Goal: Communication & Community: Answer question/provide support

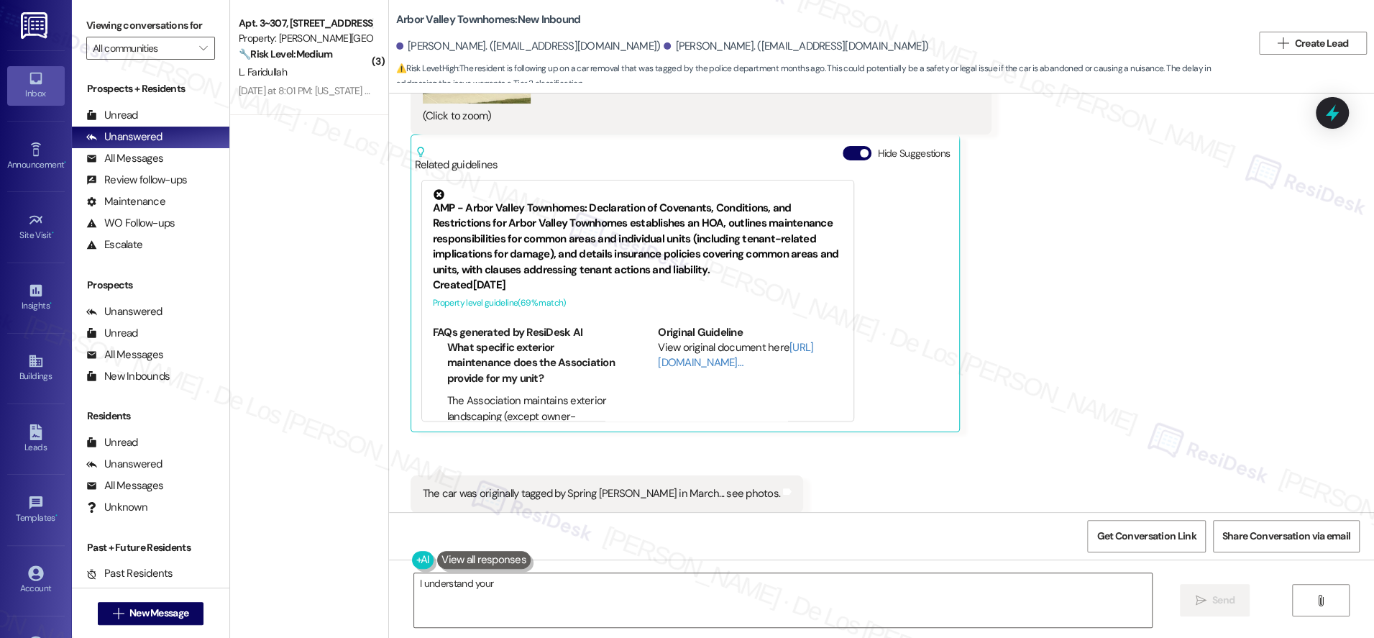
scroll to position [5589, 0]
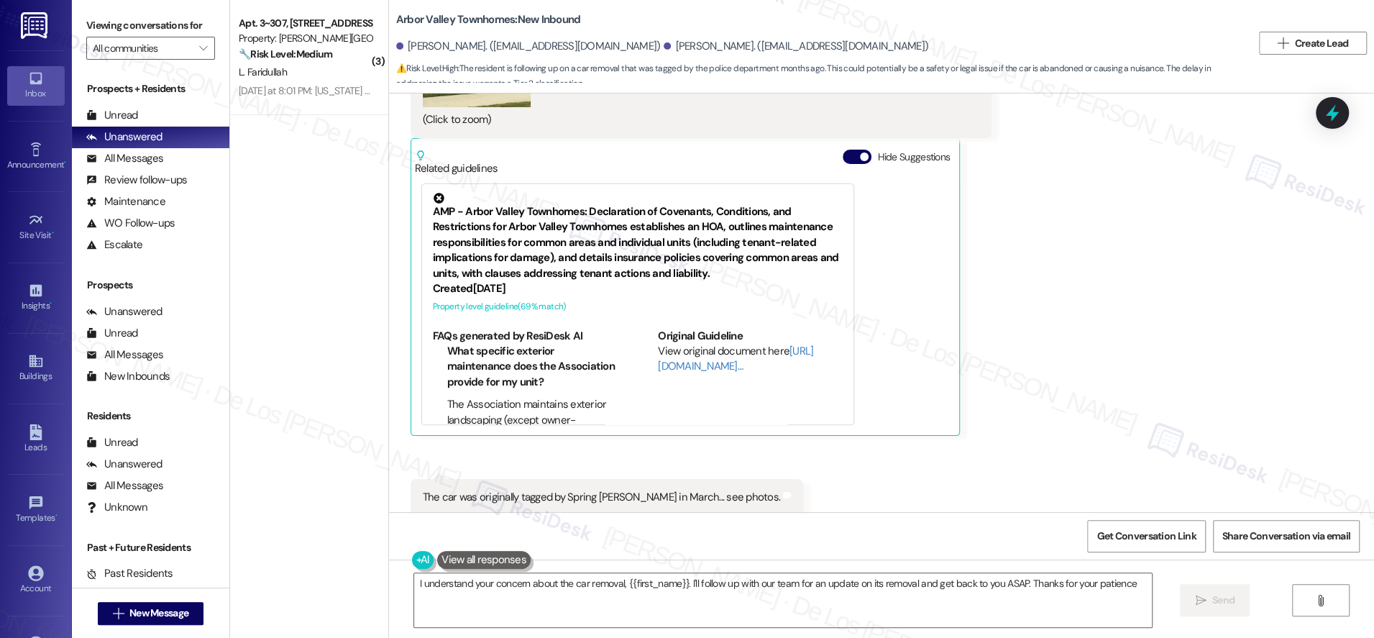
type textarea "I understand your concern about the car removal, {{first_name}}. I'll follow up…"
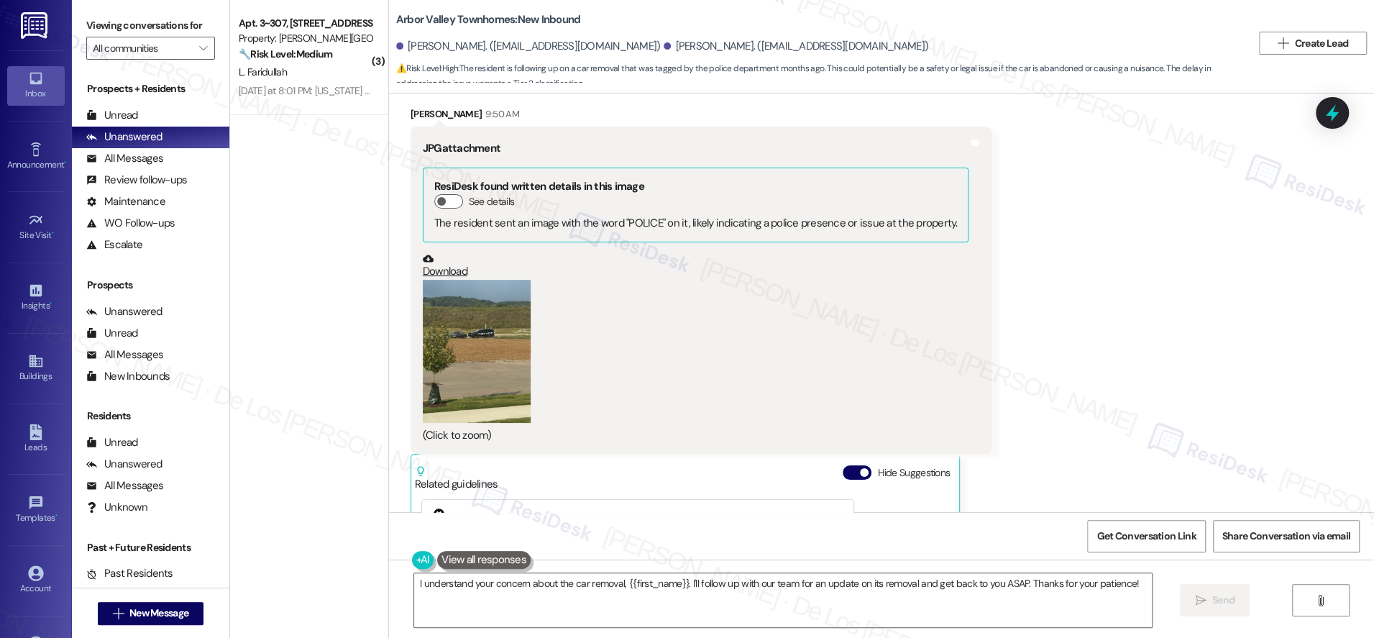
scroll to position [5212, 0]
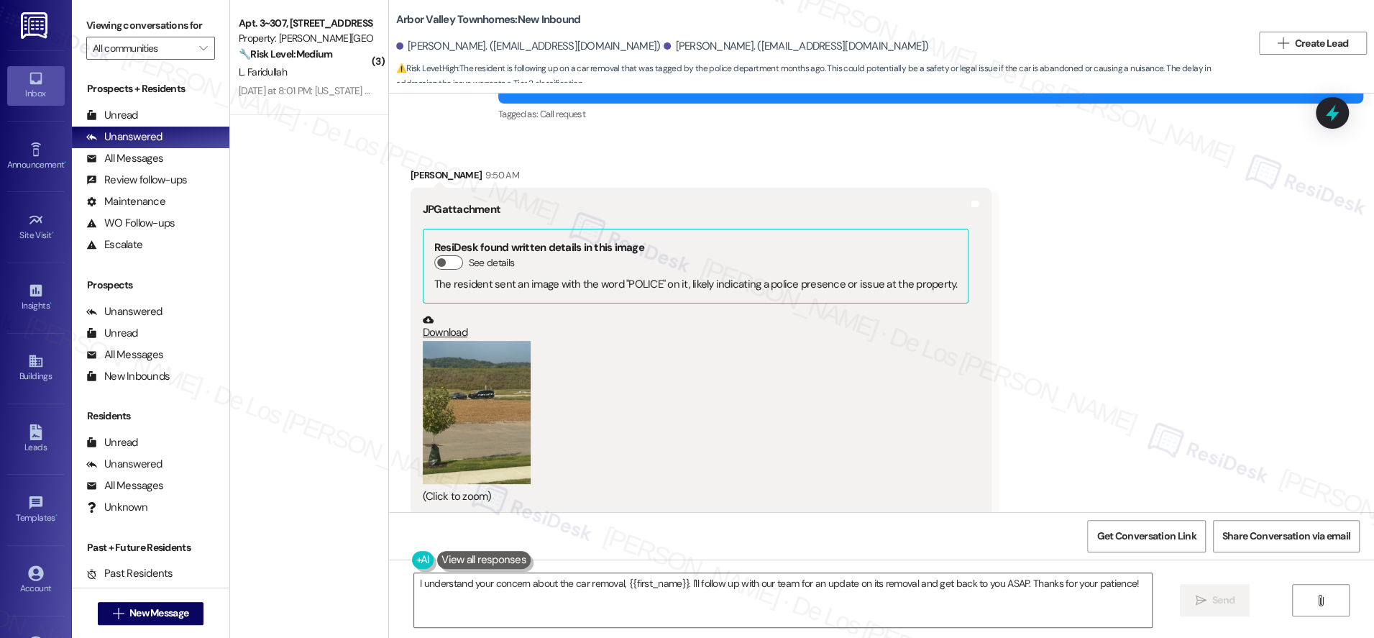
click at [479, 398] on button "Zoom image" at bounding box center [477, 413] width 108 height 144
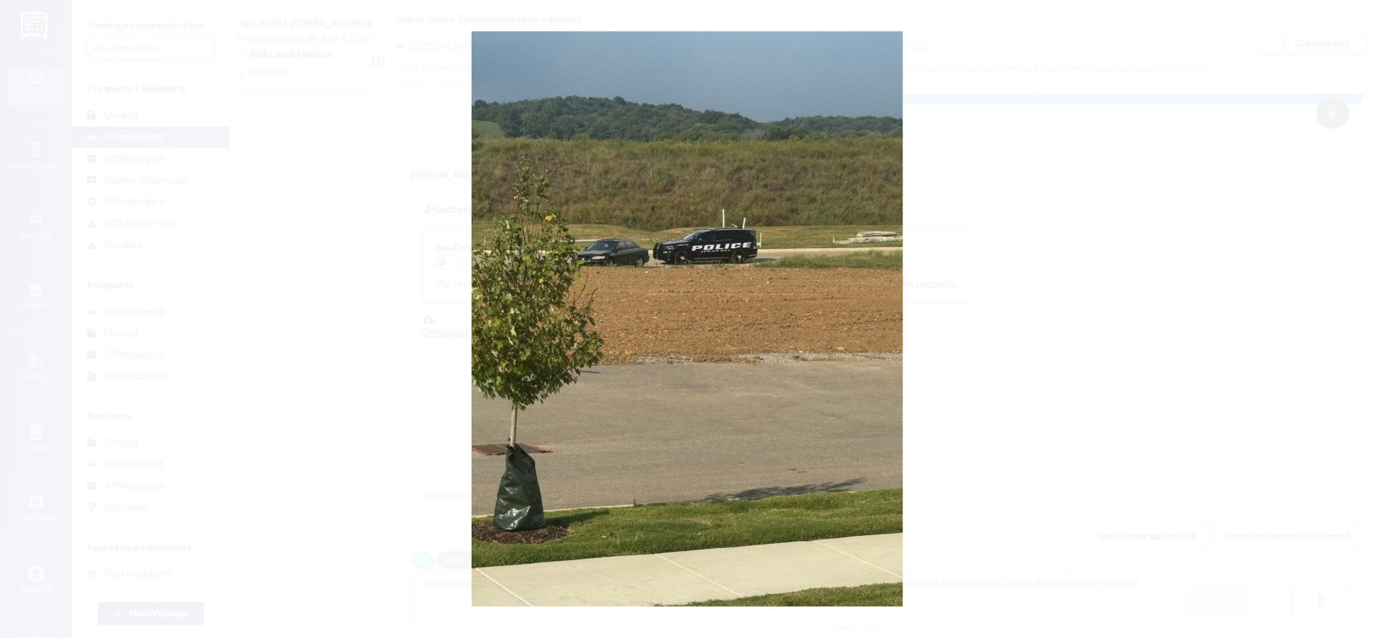
click at [1029, 390] on button "Unzoom image" at bounding box center [687, 319] width 1374 height 638
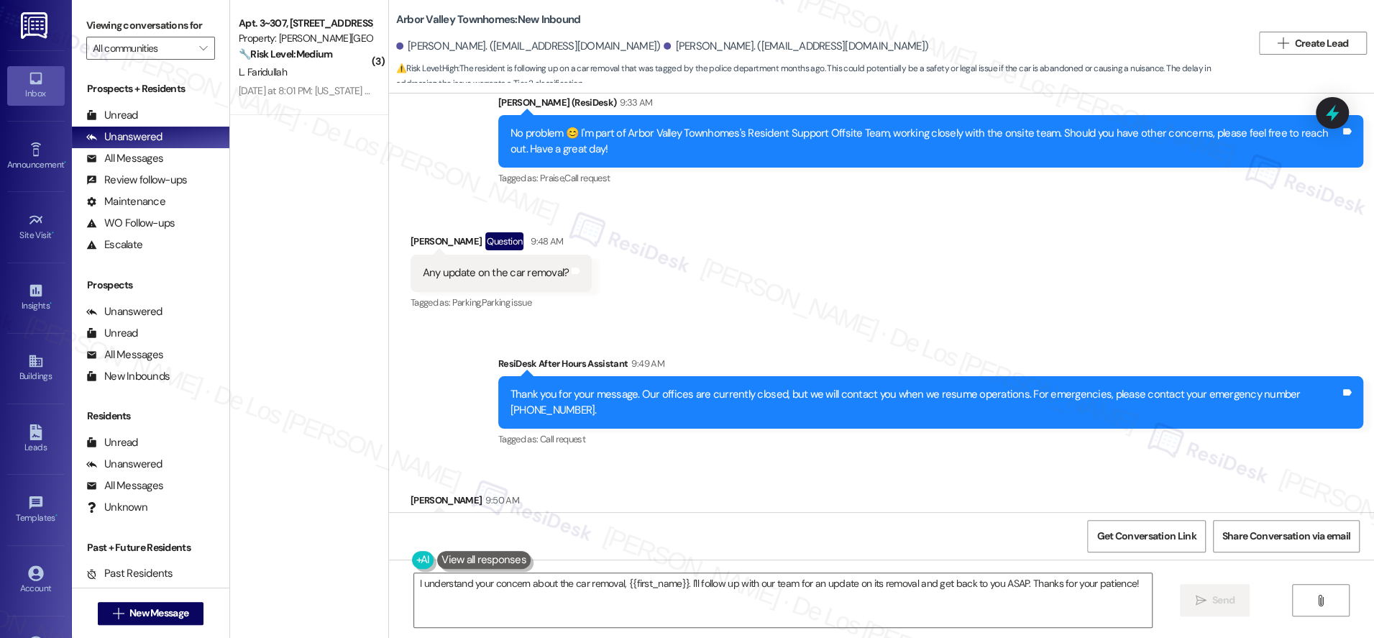
scroll to position [4860, 0]
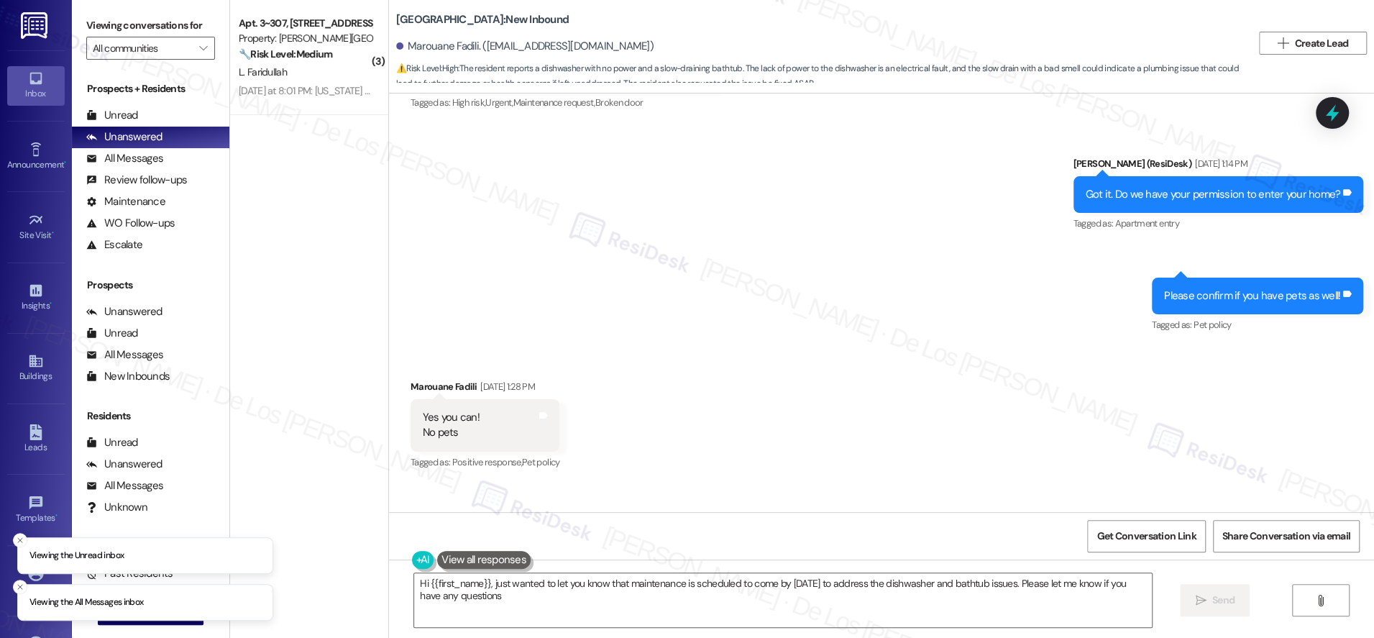
type textarea "Hi {{first_name}}, just wanted to let you know that maintenance is scheduled to…"
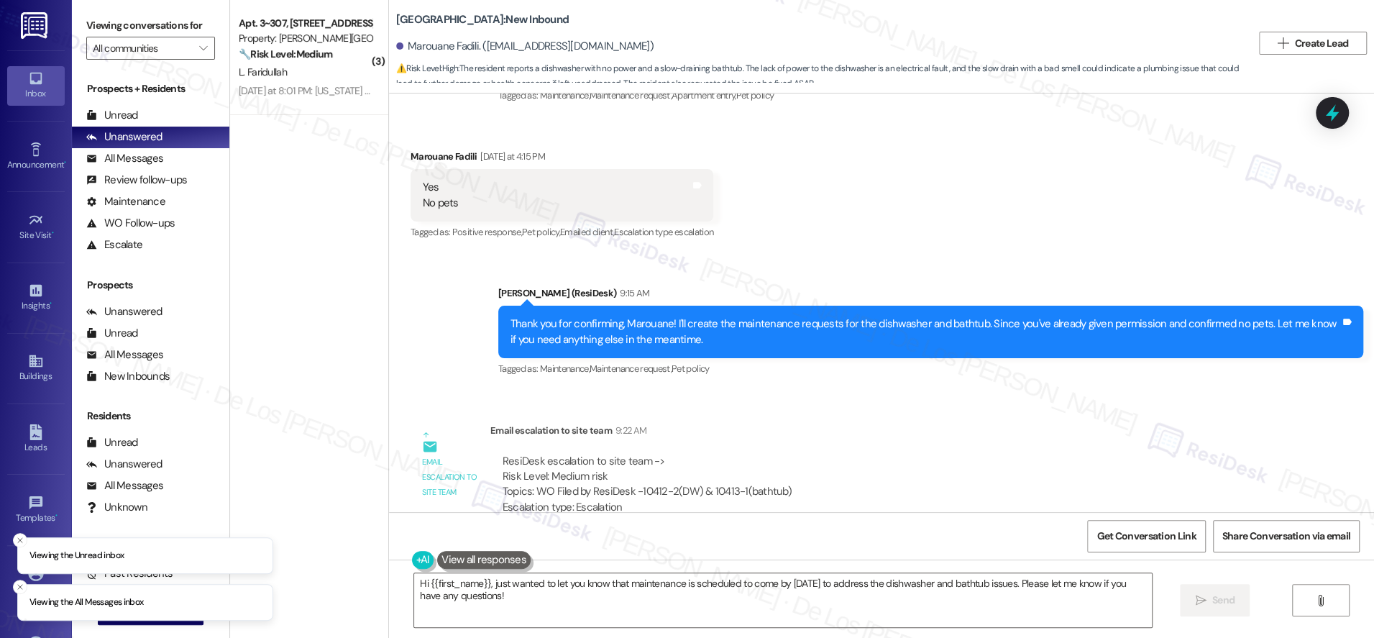
scroll to position [4252, 0]
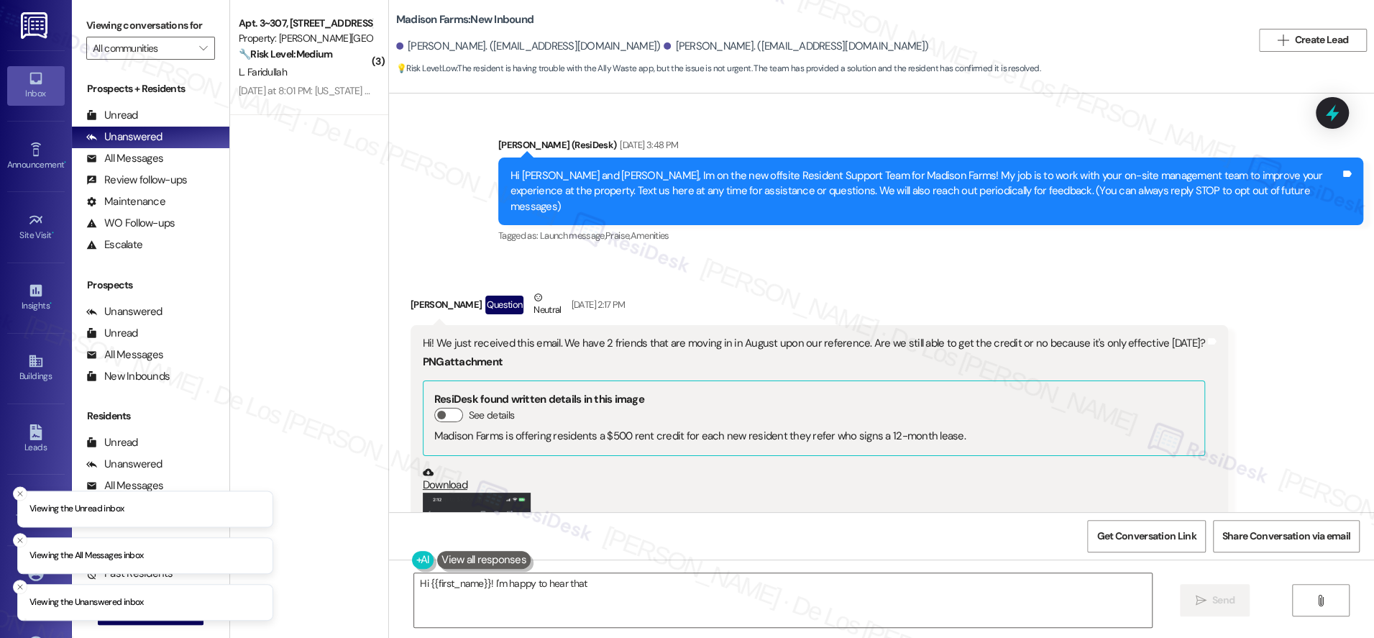
scroll to position [8408, 0]
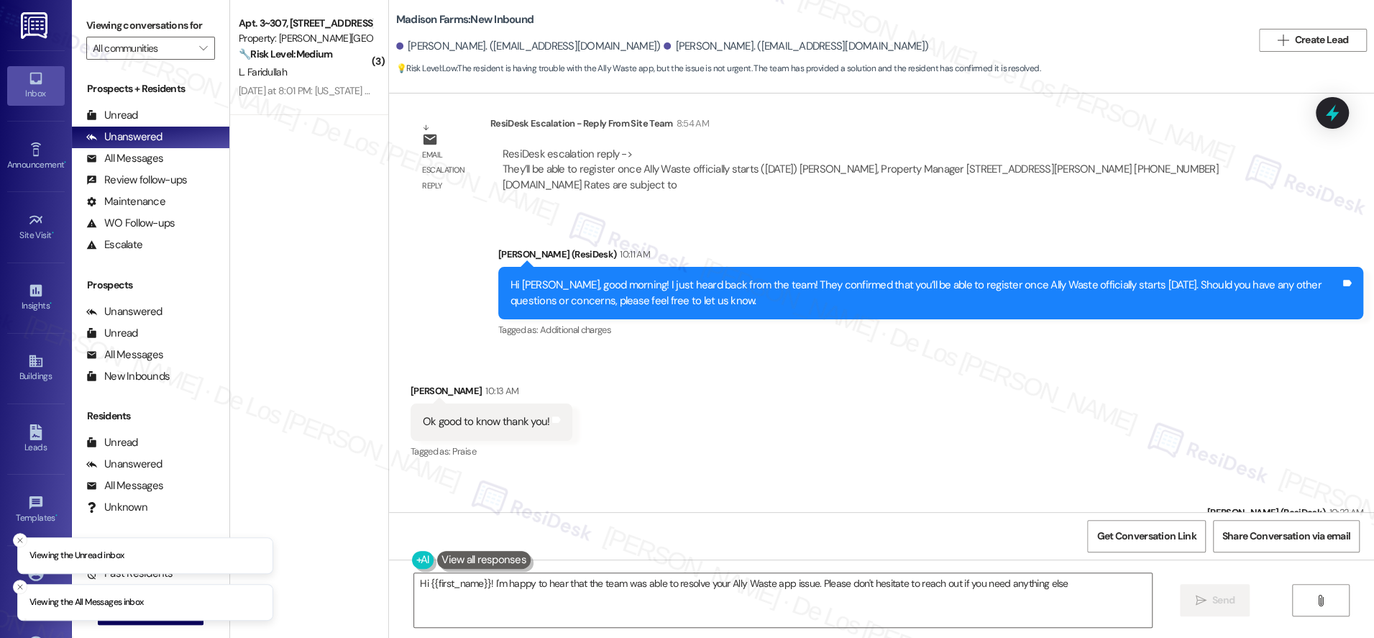
type textarea "Hi {{first_name}}! I'm happy to hear that the team was able to resolve your All…"
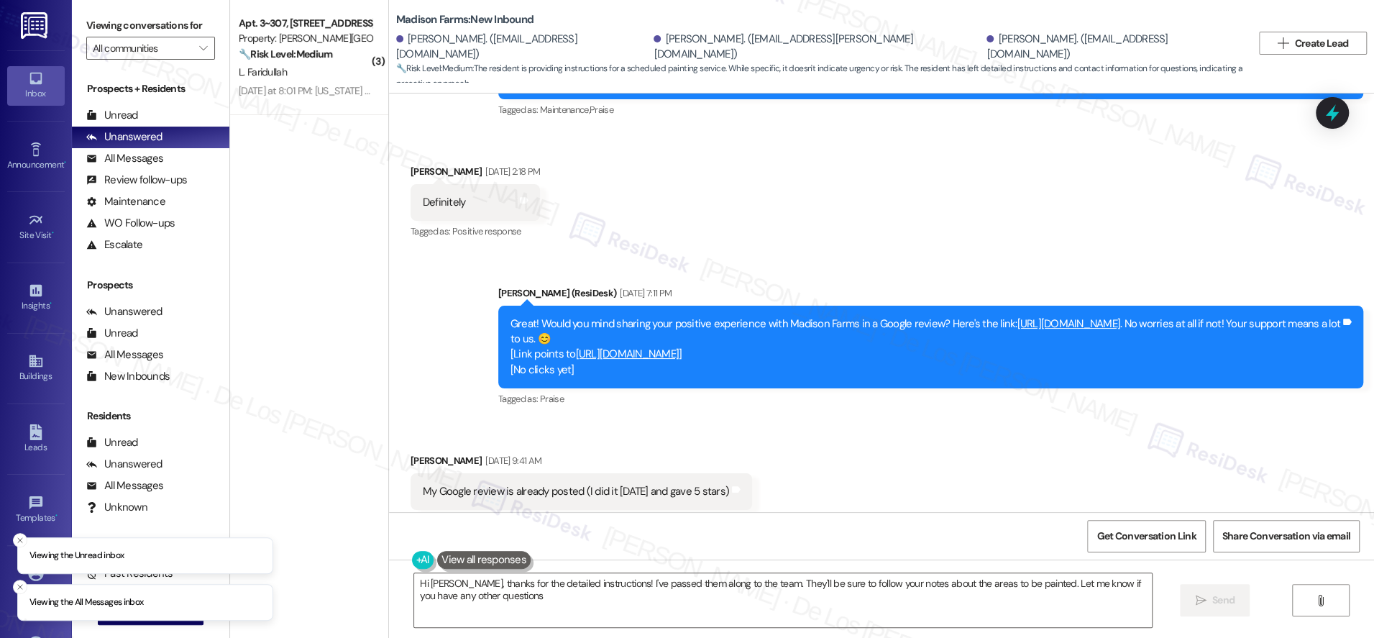
type textarea "Hi Susan, thanks for the detailed instructions! I've passed them along to the t…"
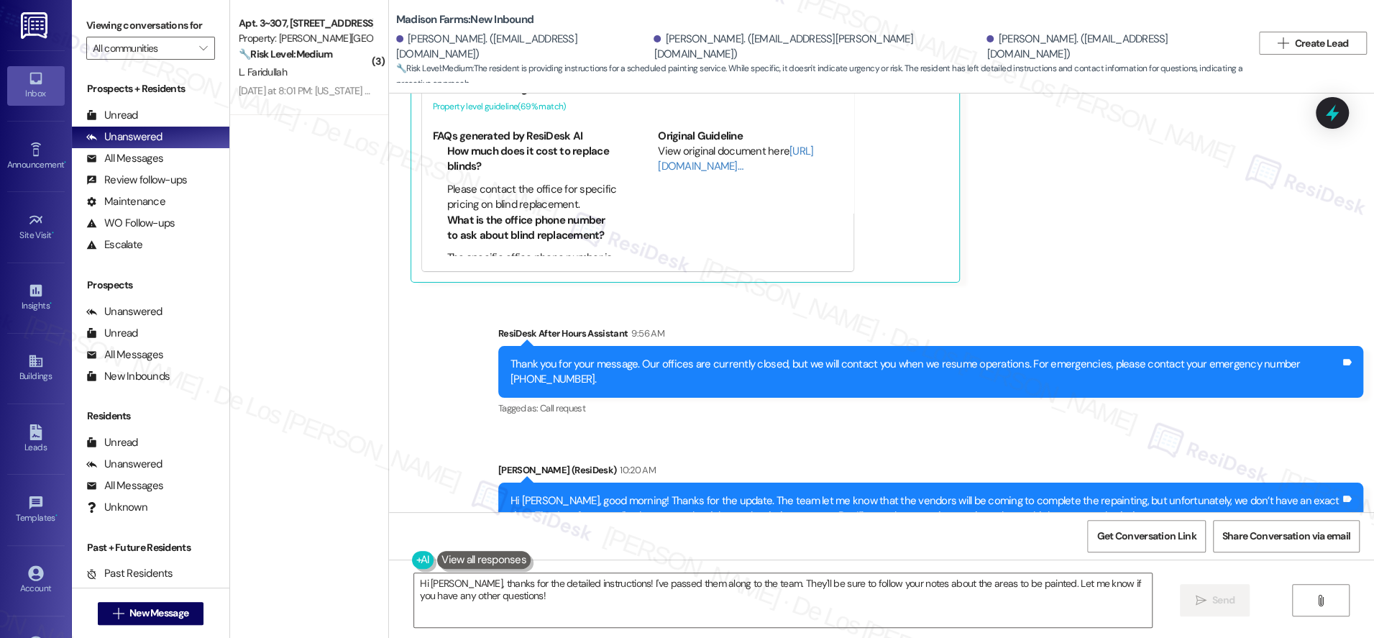
scroll to position [6589, 0]
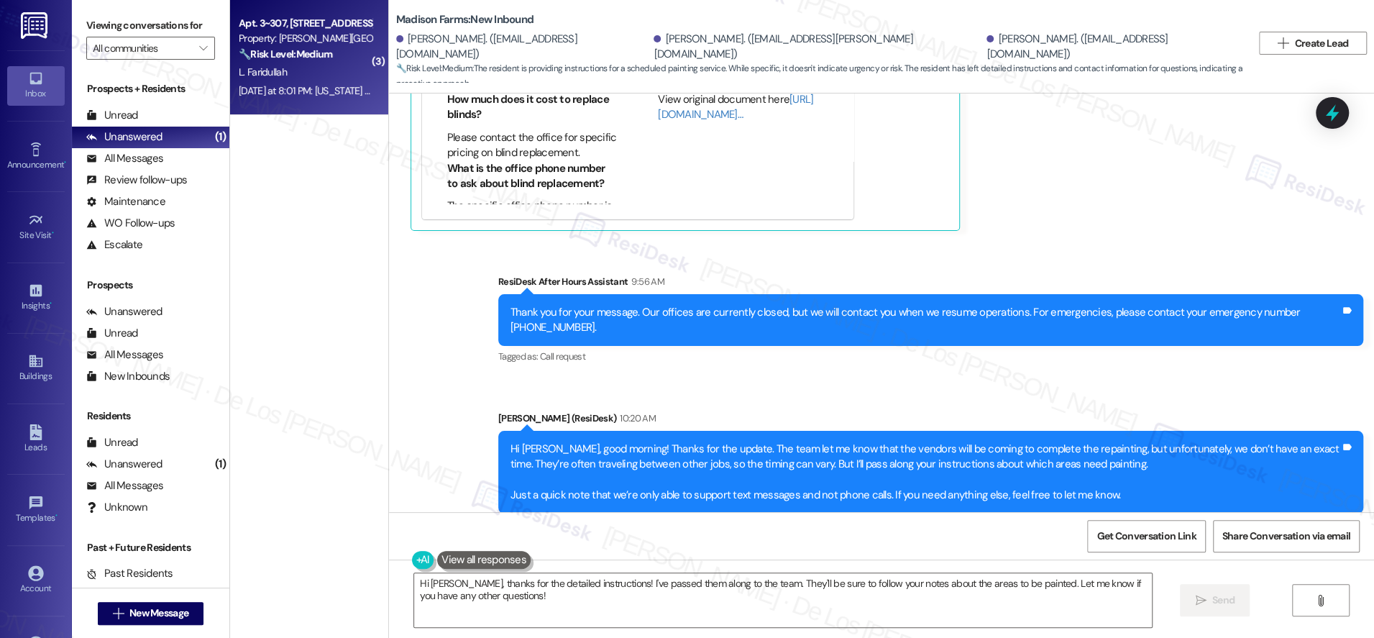
click at [267, 73] on span "L. Faridullah" at bounding box center [263, 71] width 48 height 13
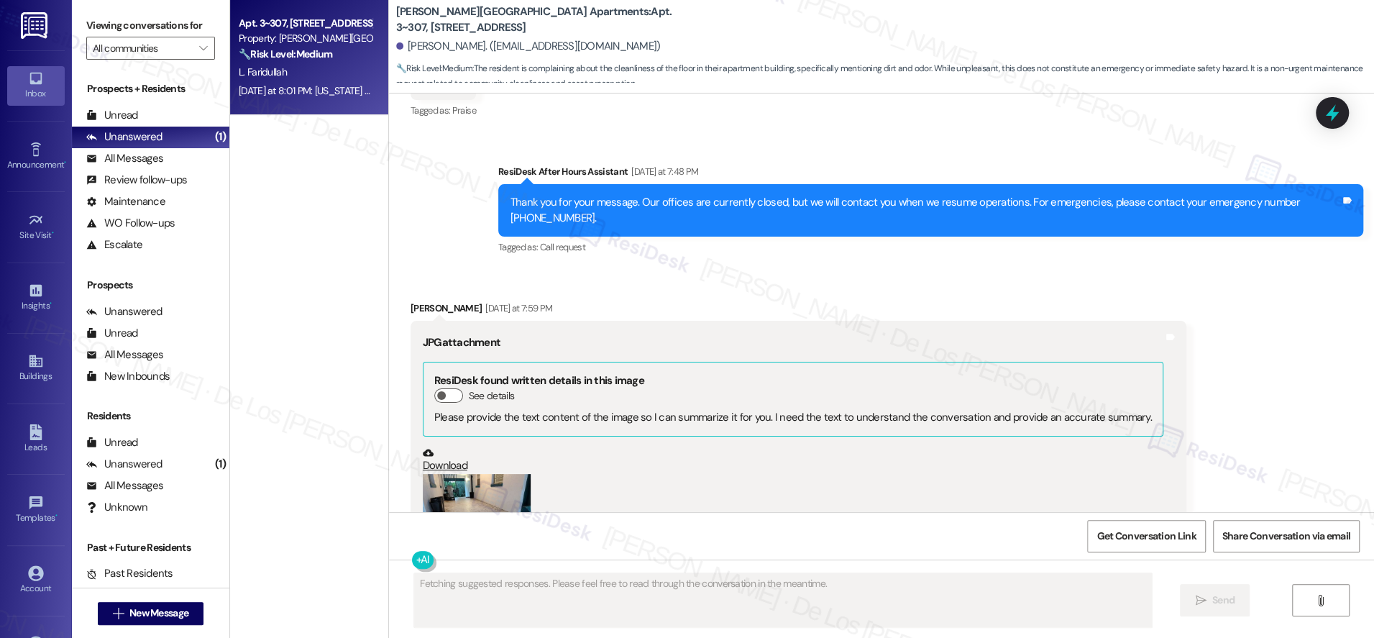
scroll to position [2946, 0]
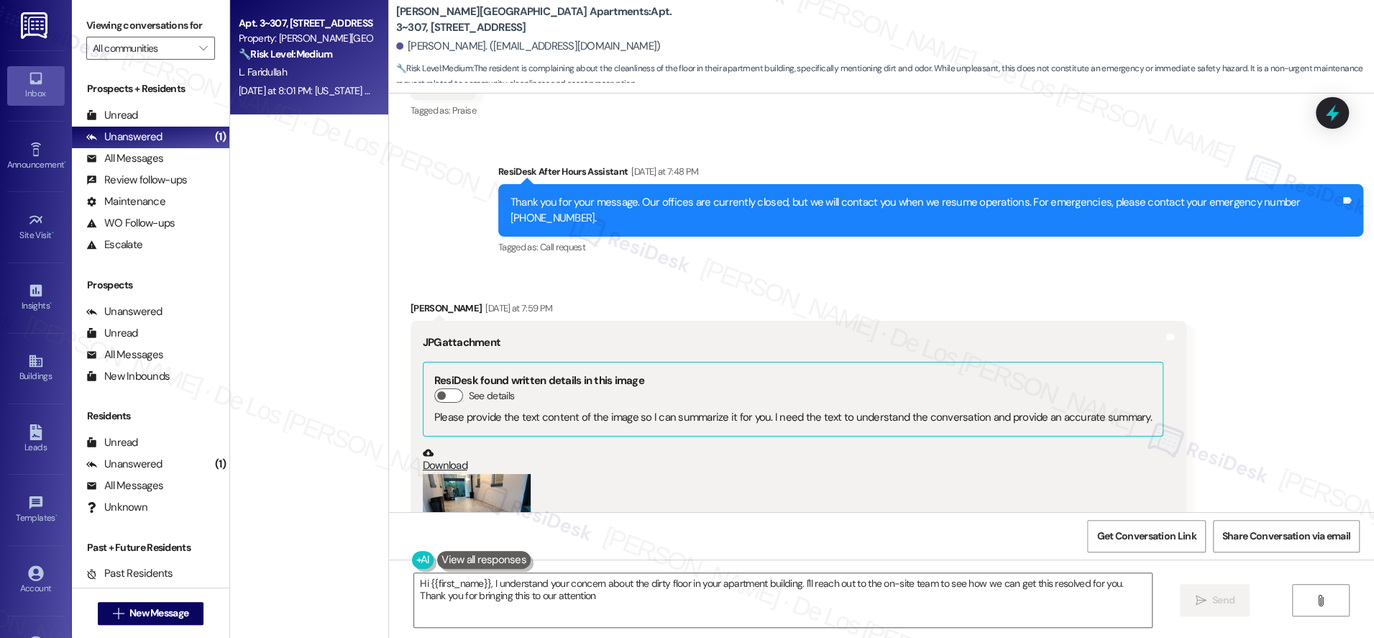
type textarea "Hi {{first_name}}, I understand your concern about the dirty floor in your apar…"
click at [1331, 119] on icon at bounding box center [1331, 113] width 17 height 22
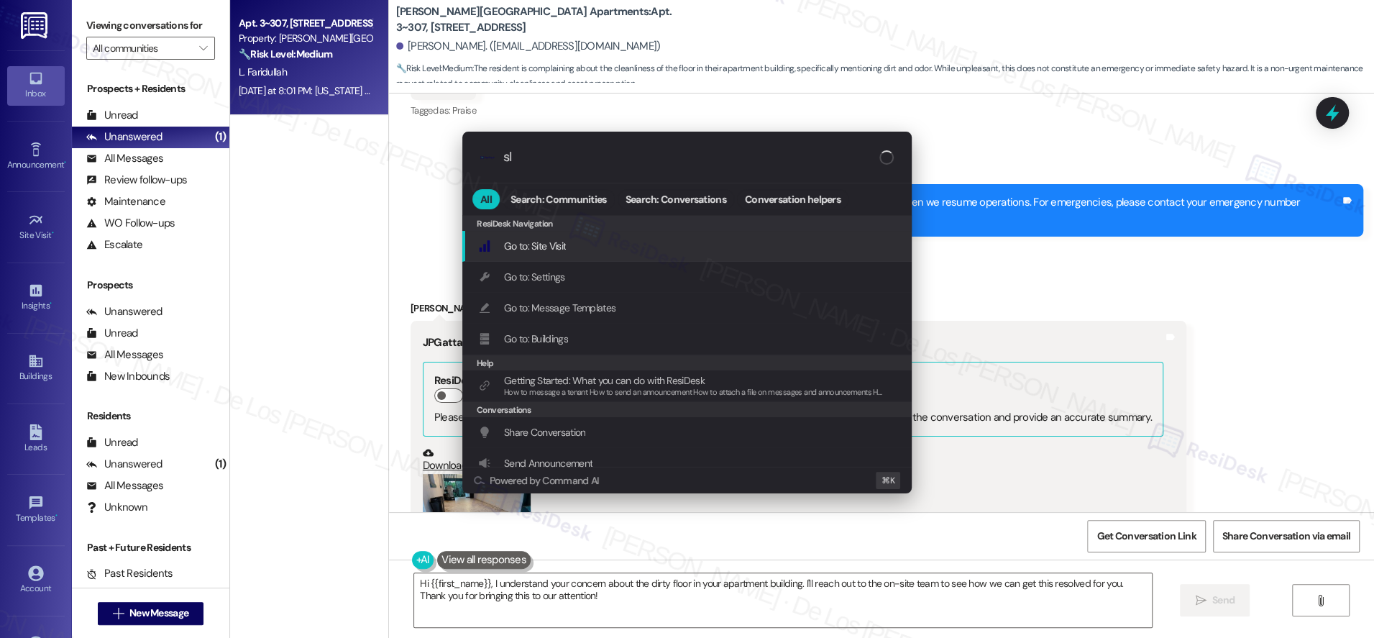
type input "sla"
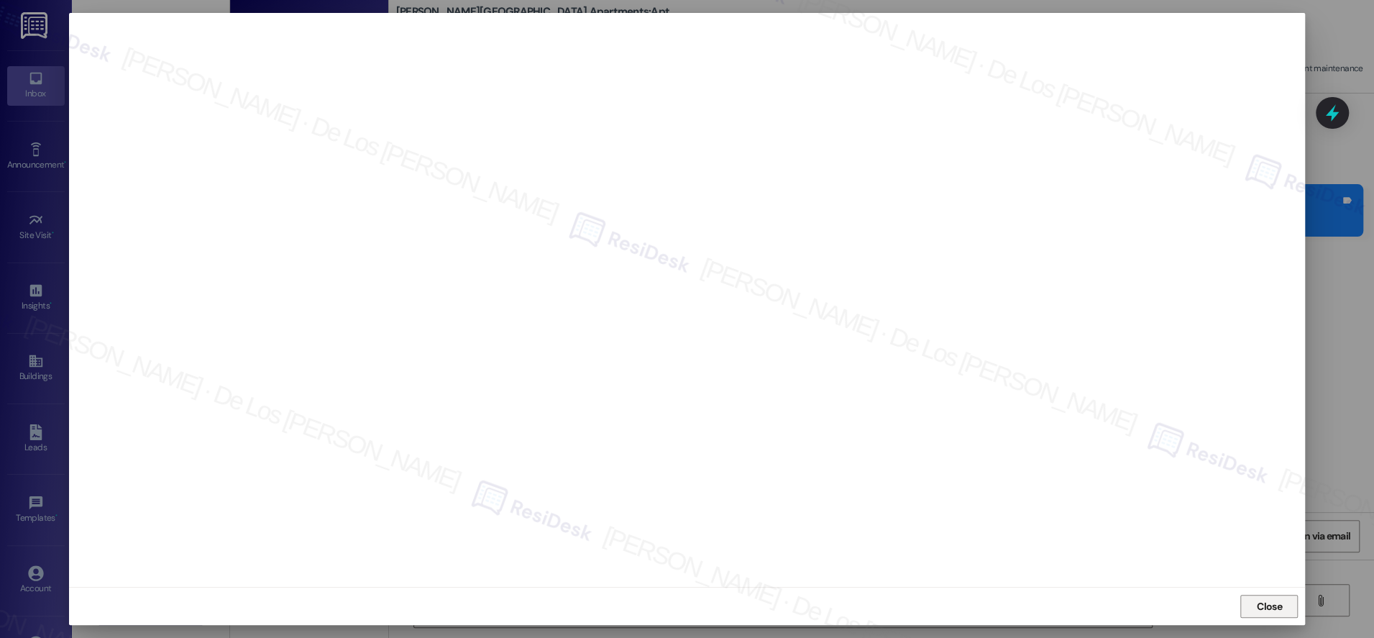
click at [1258, 612] on span "Close" at bounding box center [1269, 606] width 25 height 15
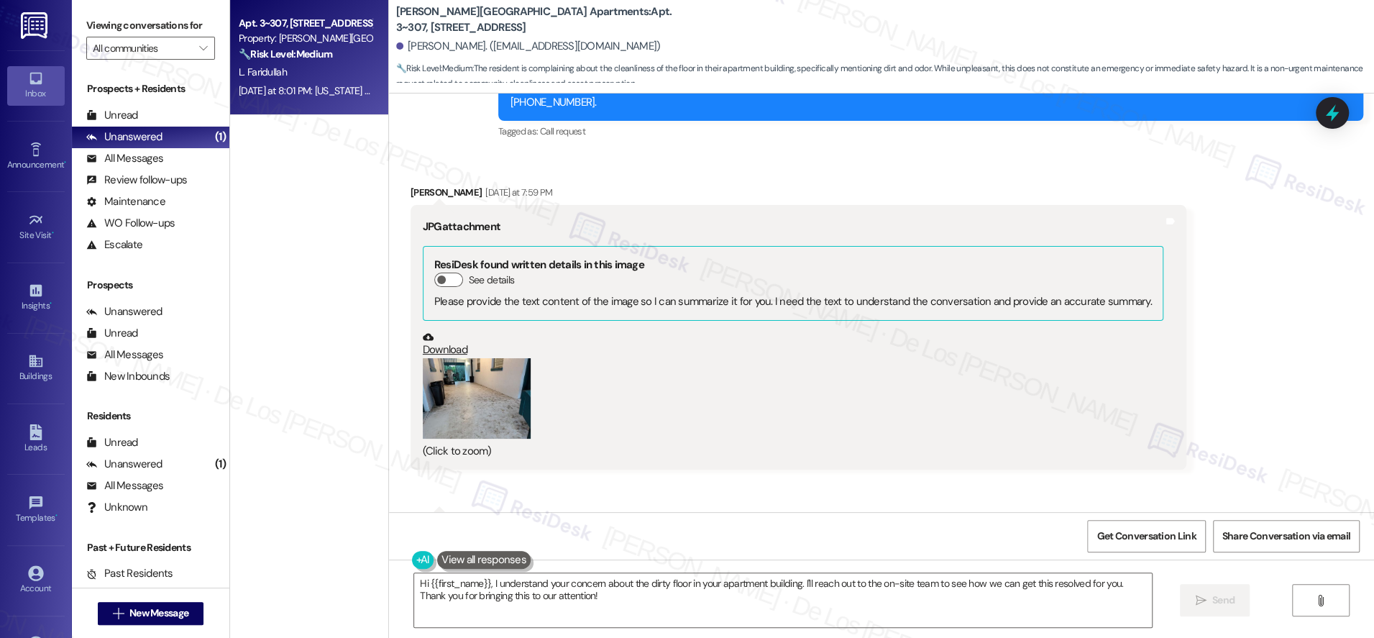
scroll to position [3071, 0]
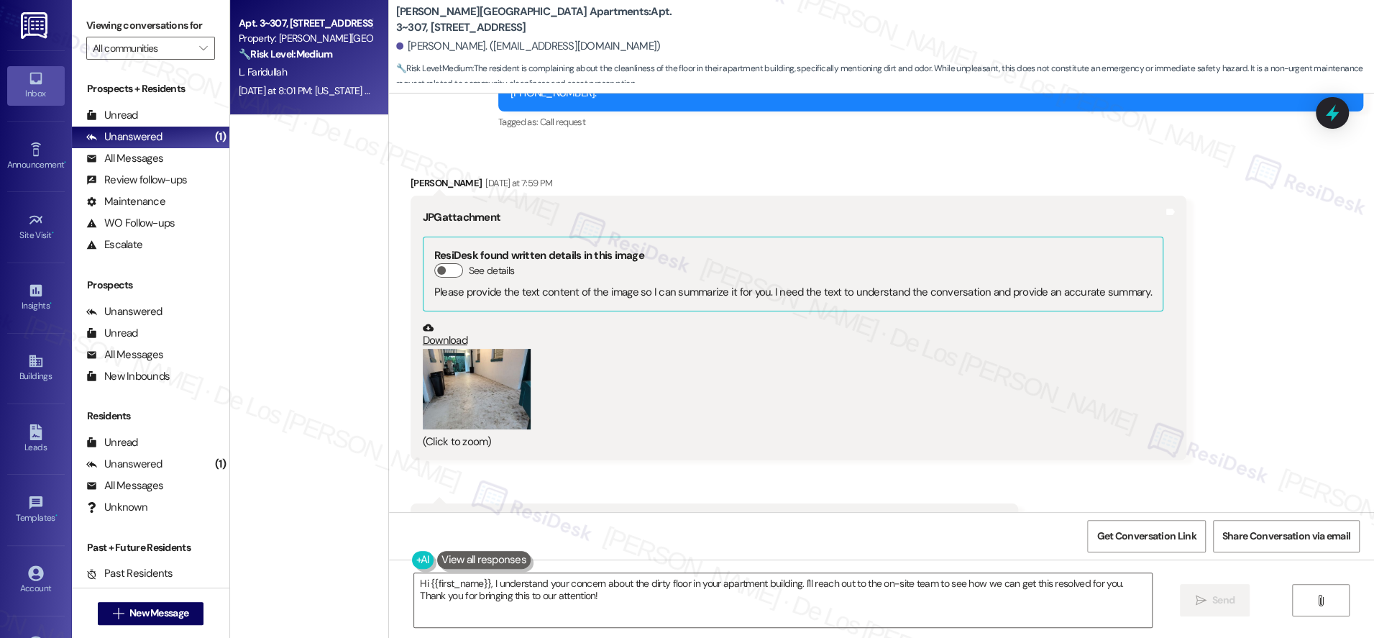
click at [479, 378] on button "Zoom image" at bounding box center [477, 389] width 108 height 81
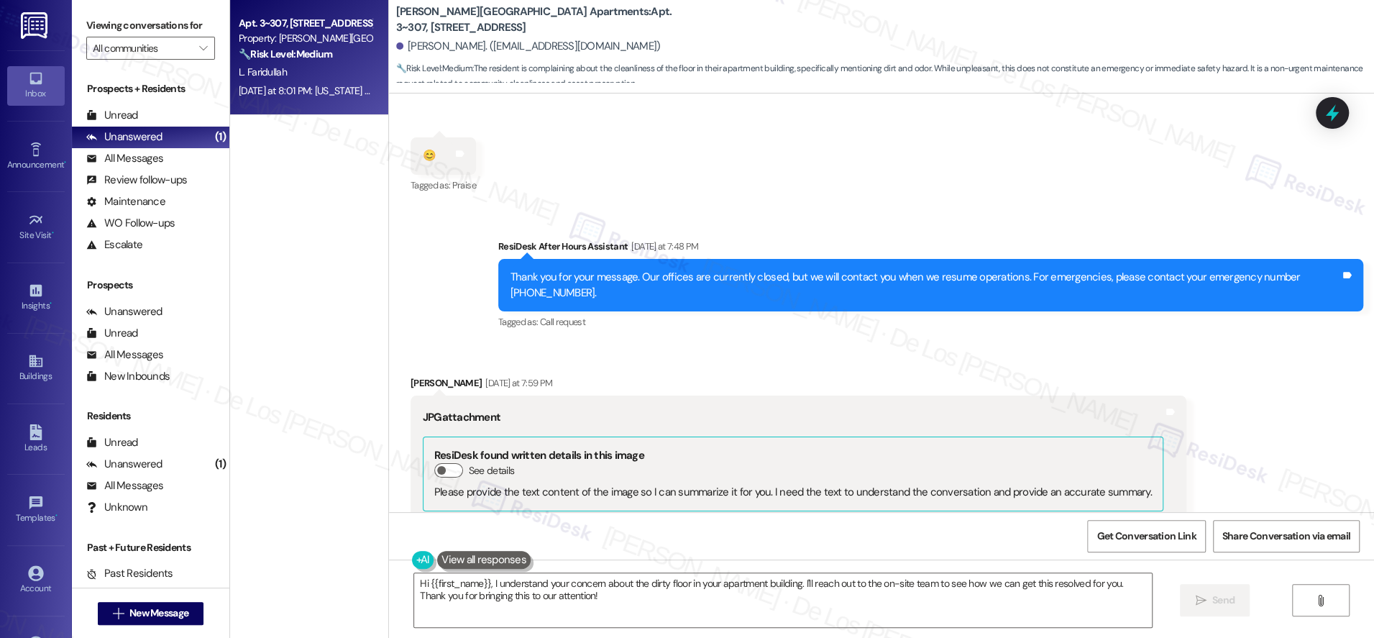
scroll to position [3029, 0]
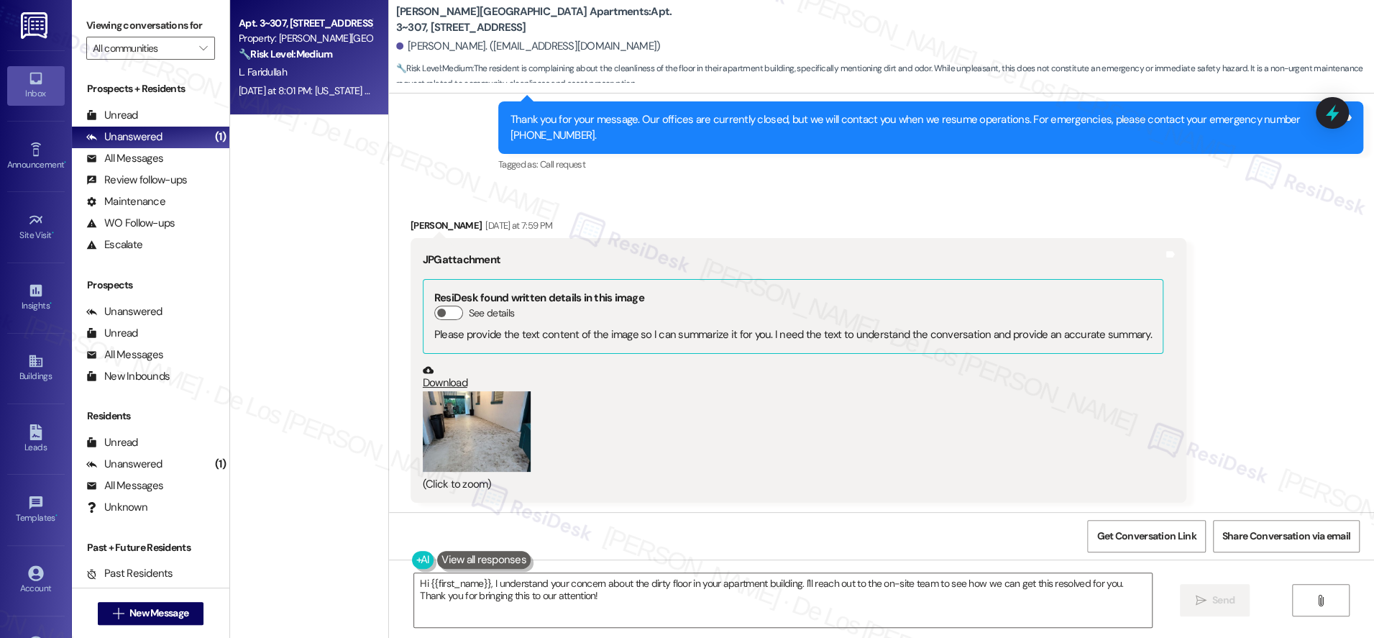
click at [472, 427] on button "Zoom image" at bounding box center [477, 431] width 108 height 81
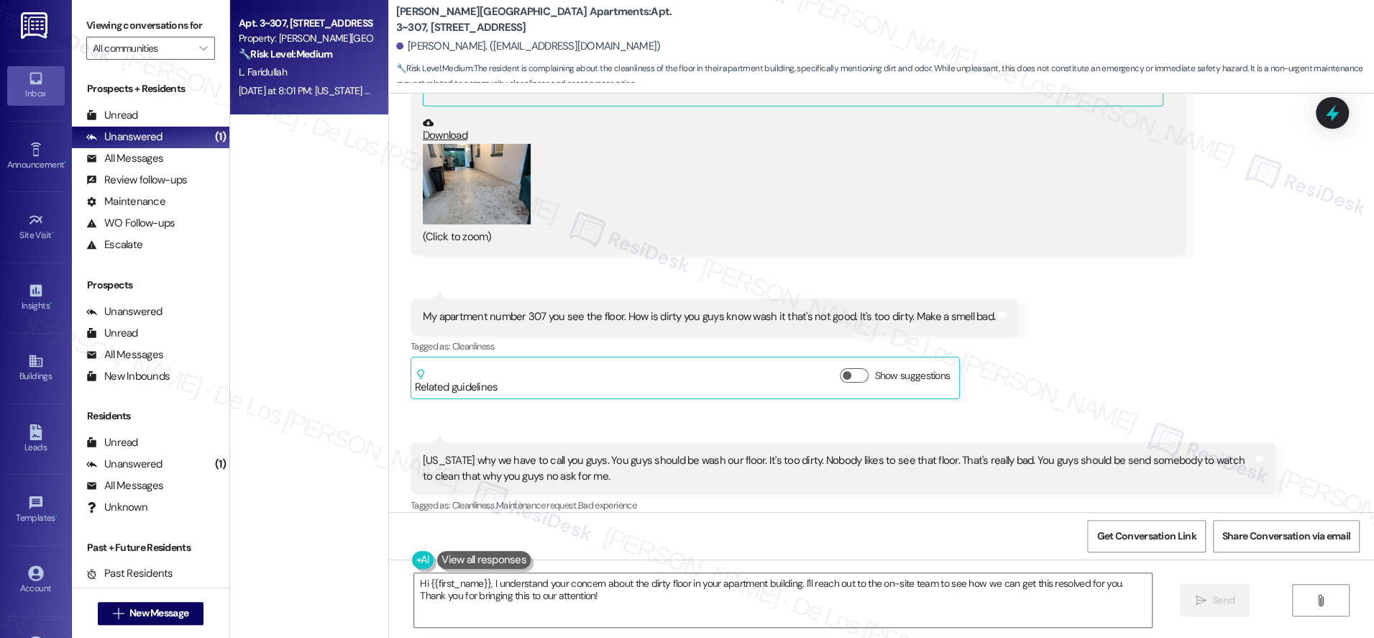
scroll to position [3233, 0]
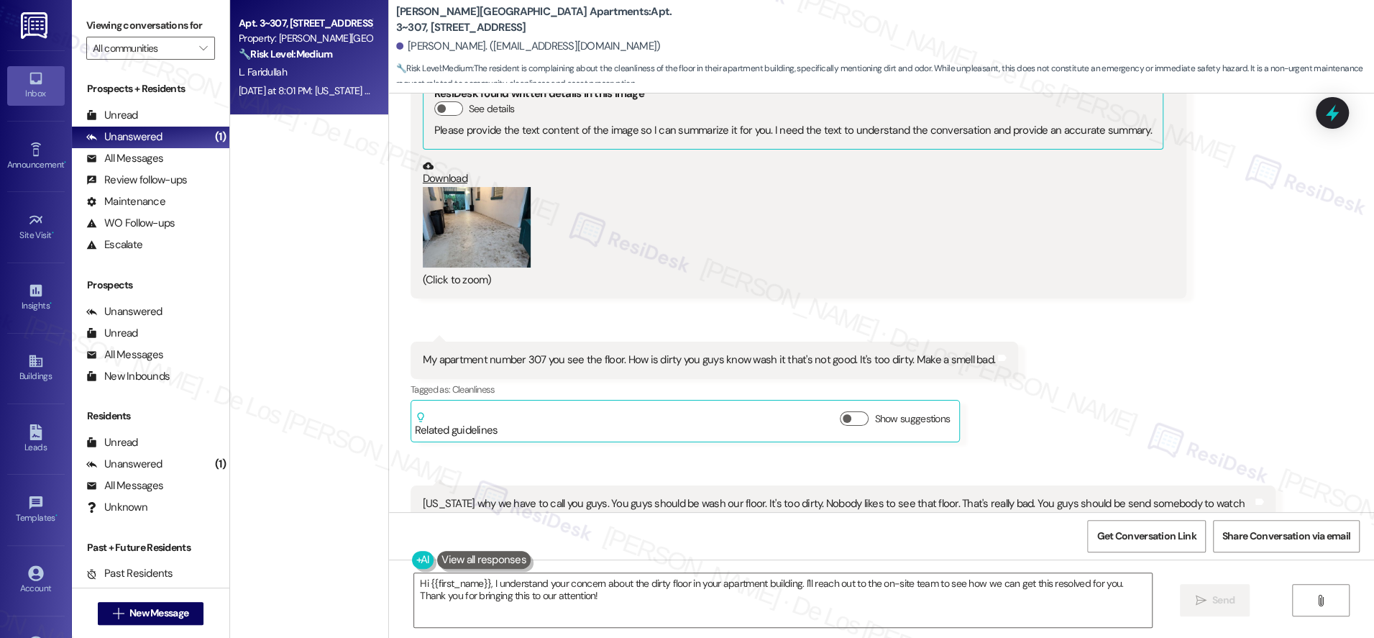
click at [487, 216] on button "Zoom image" at bounding box center [477, 227] width 108 height 81
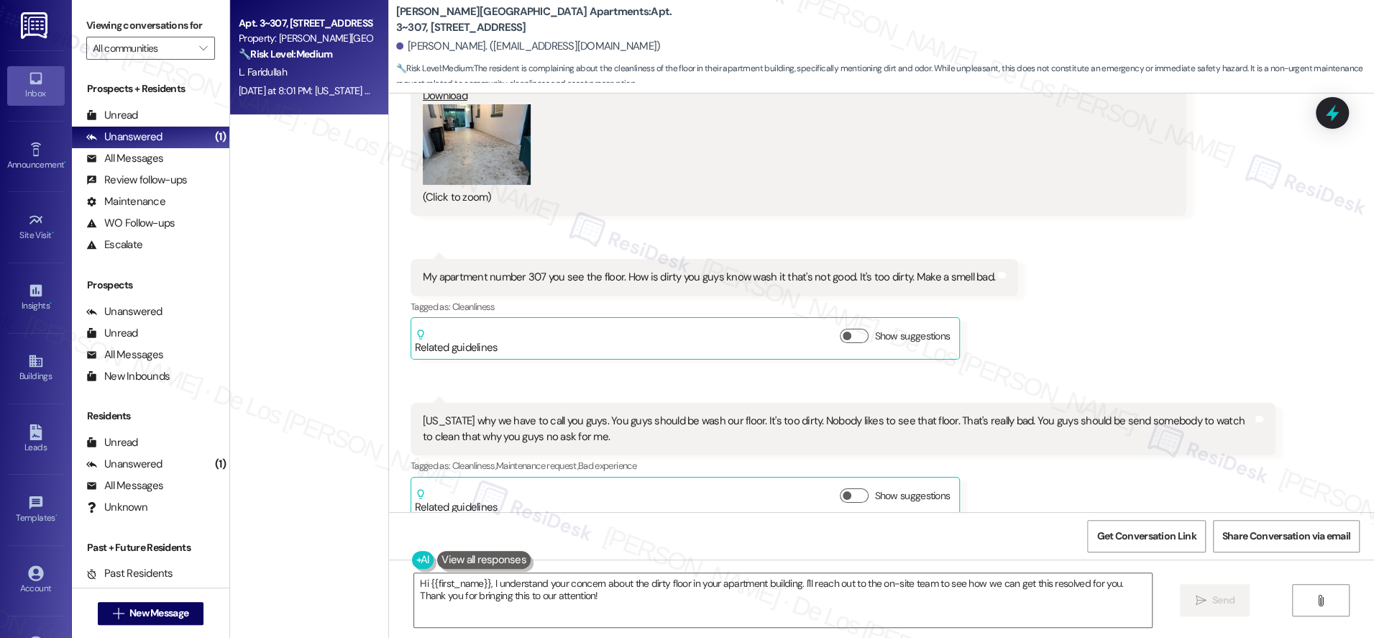
scroll to position [3317, 0]
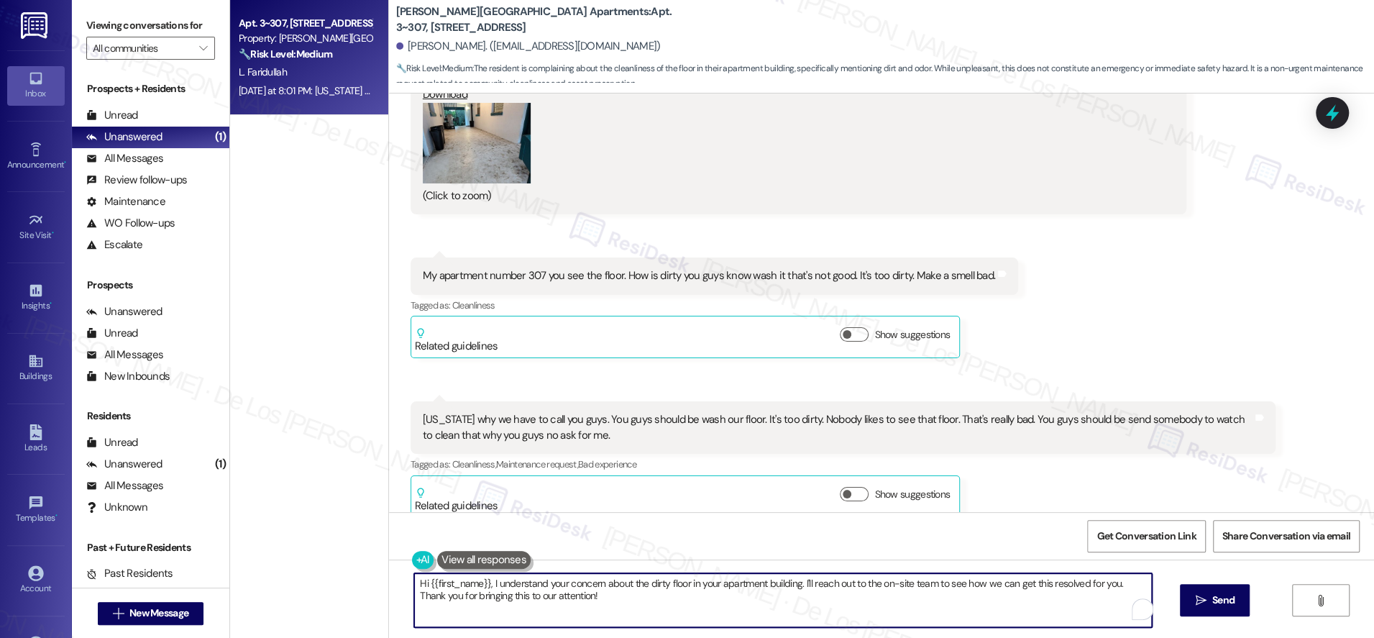
drag, startPoint x: 803, startPoint y: 583, endPoint x: 840, endPoint y: 602, distance: 41.8
click at [840, 602] on textarea "Hi {{first_name}}, I understand your concern about the dirty floor in your apar…" at bounding box center [783, 600] width 738 height 54
paste textarea "thanks so much for reaching out about the floor — I’m really sorry to hear it’s…"
click at [693, 584] on textarea "Hi {{first_name}}, thanks so much for reaching out about the floor — I’m really…" at bounding box center [783, 600] width 738 height 54
click at [865, 597] on textarea "Hi {{first_name}}, thanks so much for reaching out about the floor. I’m really …" at bounding box center [783, 600] width 738 height 54
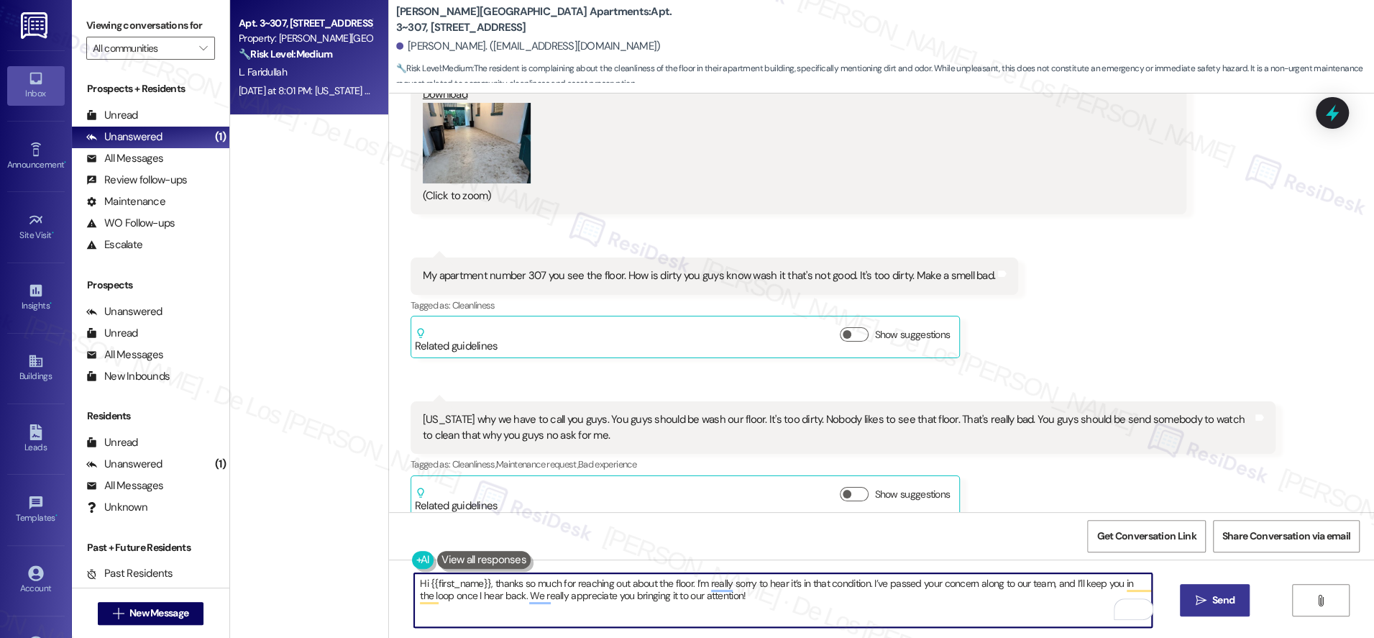
type textarea "Hi {{first_name}}, thanks so much for reaching out about the floor. I’m really …"
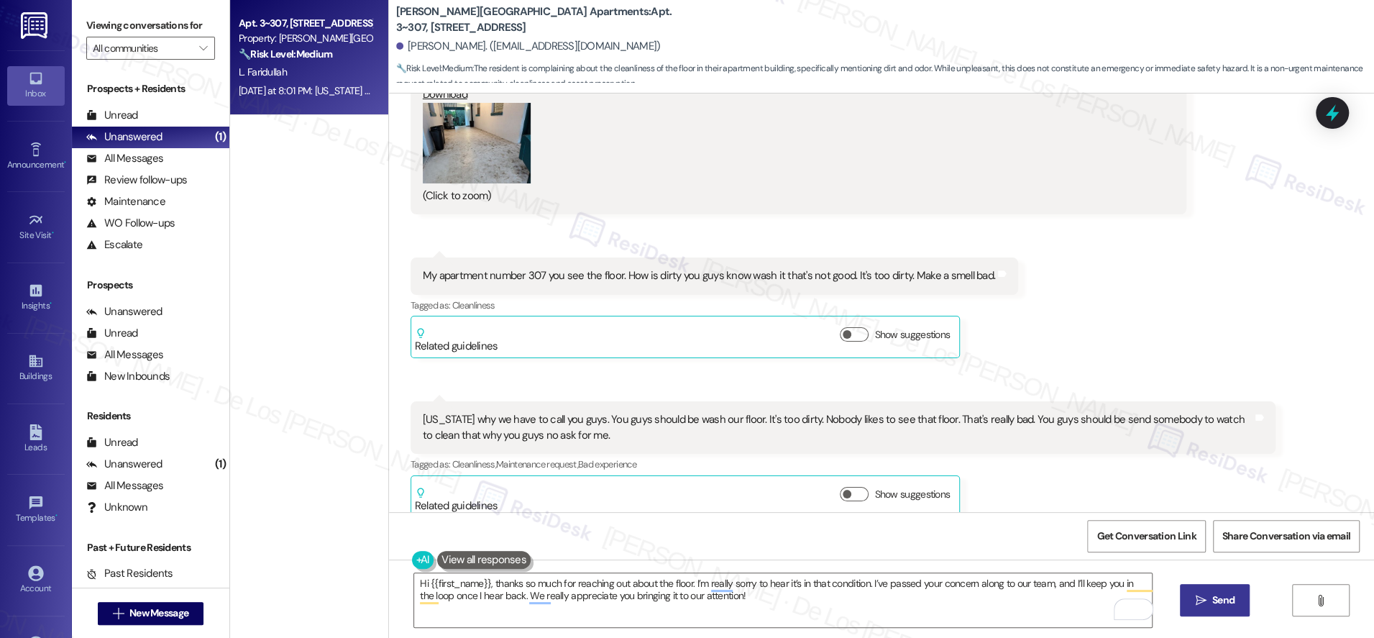
click at [1203, 604] on icon "" at bounding box center [1200, 601] width 11 height 12
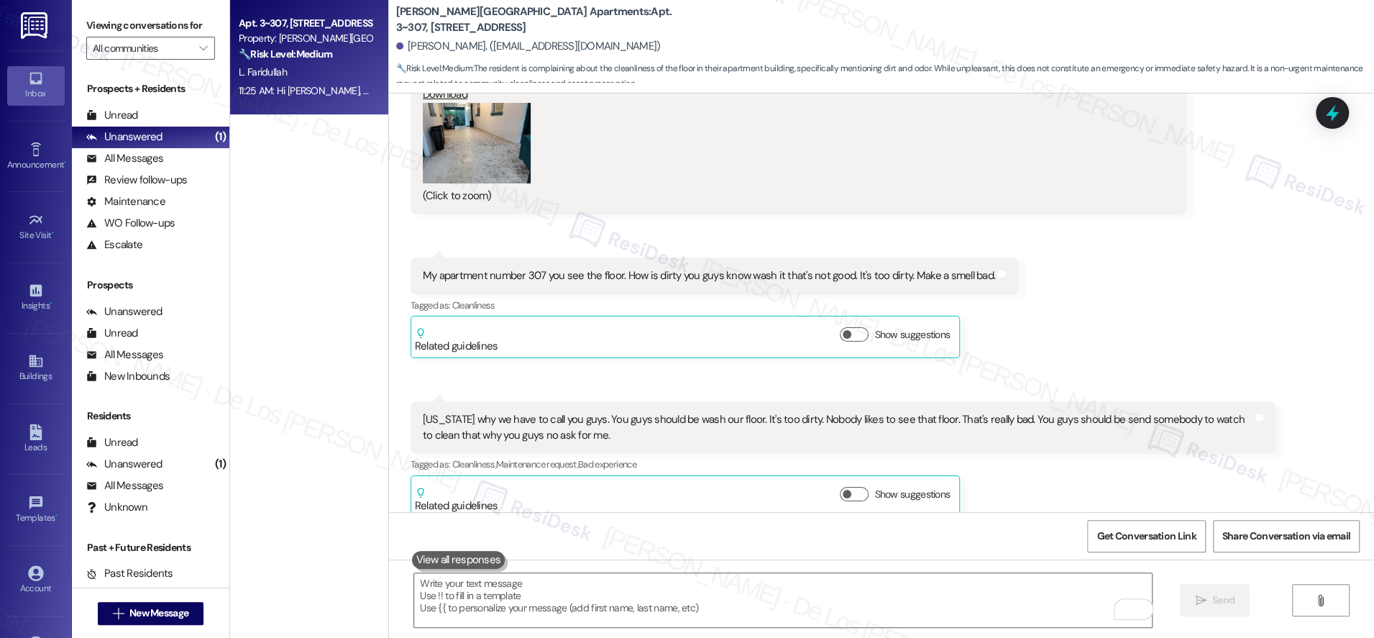
scroll to position [3433, 0]
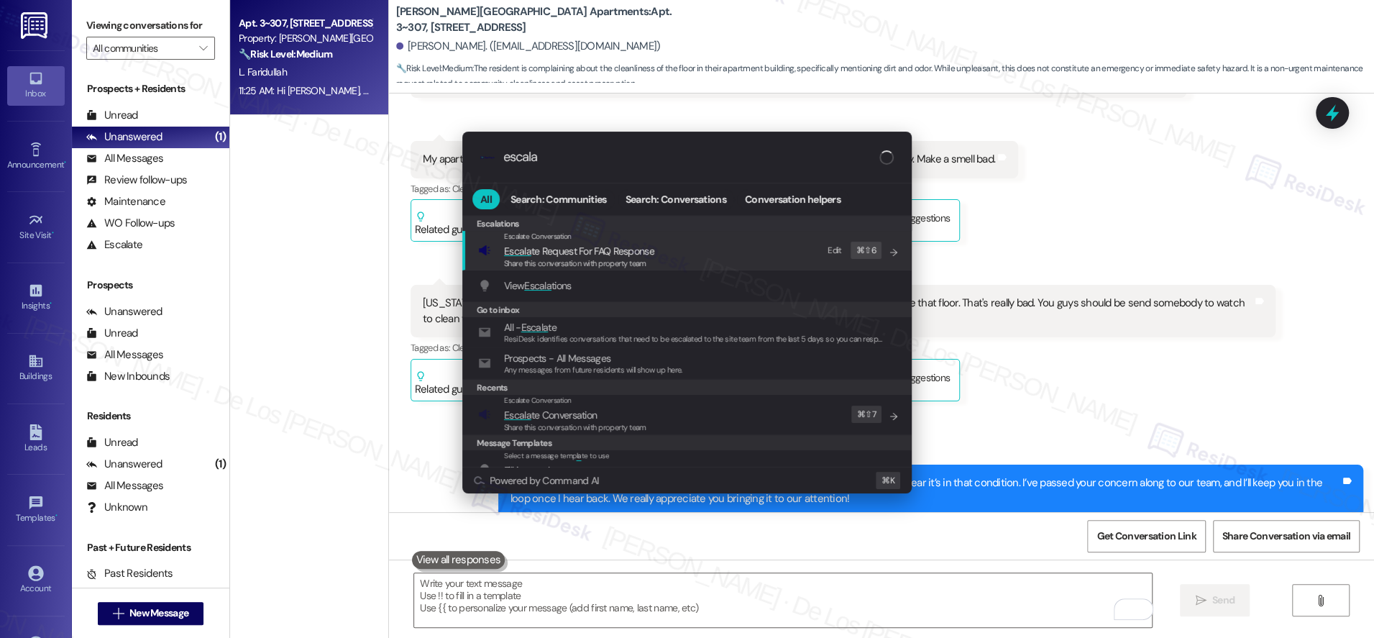
type input "escala"
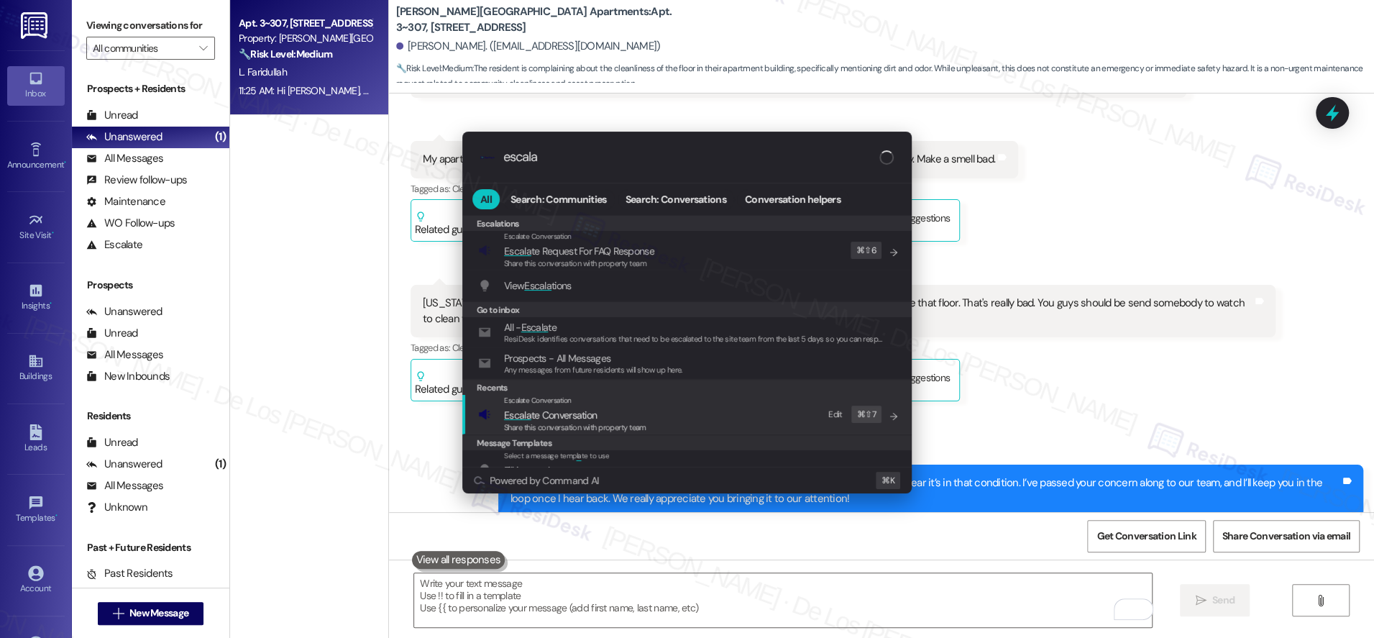
drag, startPoint x: 699, startPoint y: 418, endPoint x: 656, endPoint y: 321, distance: 105.8
click at [699, 418] on div "Escalate Conversation Escala te Conversation Share this conversation with prope…" at bounding box center [688, 414] width 421 height 39
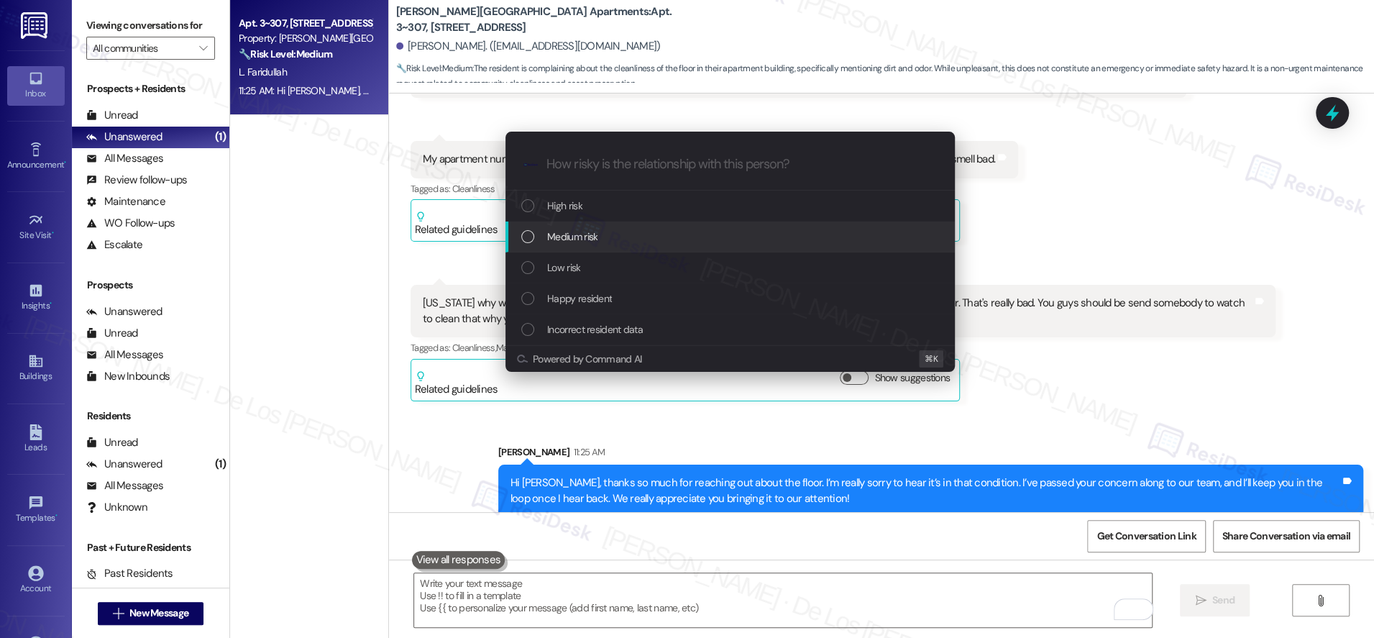
click at [589, 235] on span "Medium risk" at bounding box center [572, 237] width 50 height 16
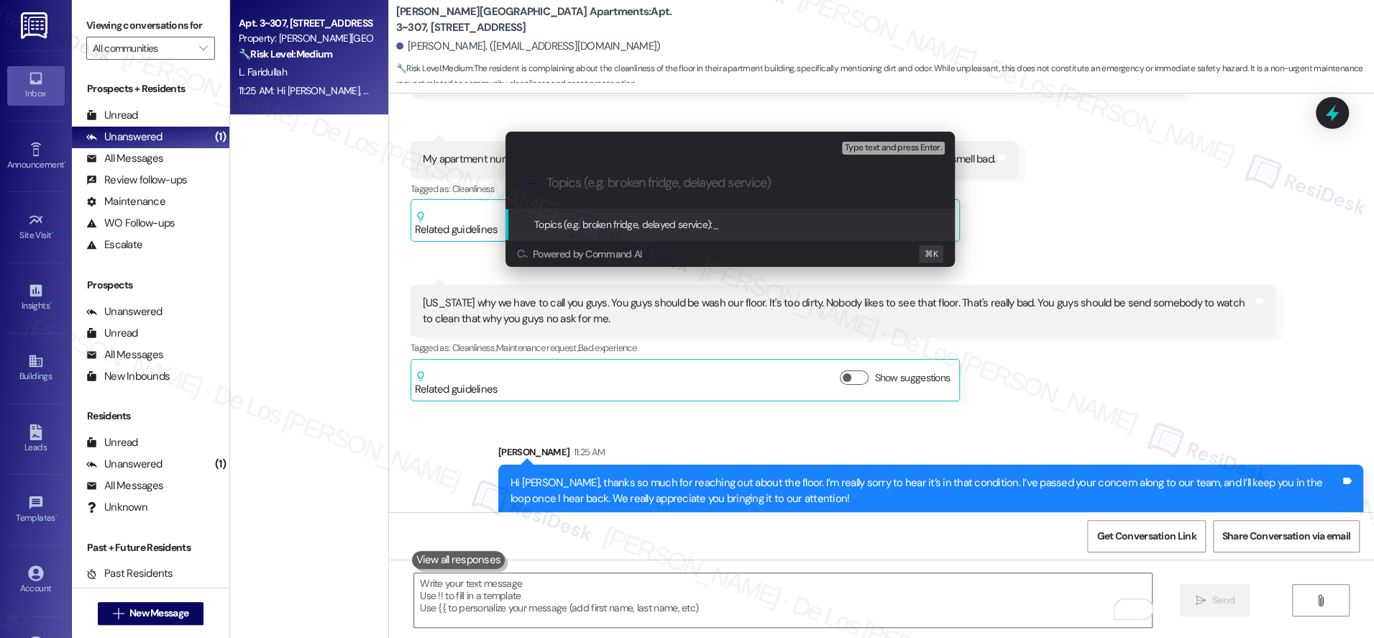
type input "F"
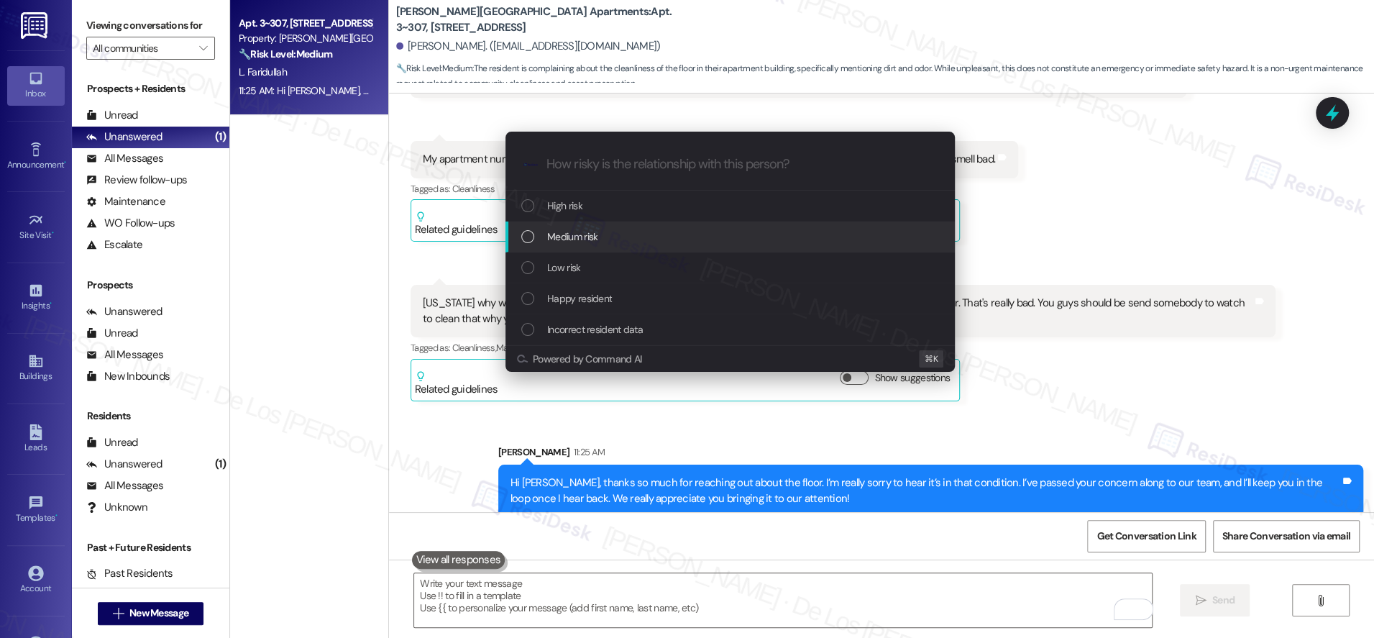
click at [536, 226] on div "Medium risk" at bounding box center [729, 236] width 449 height 31
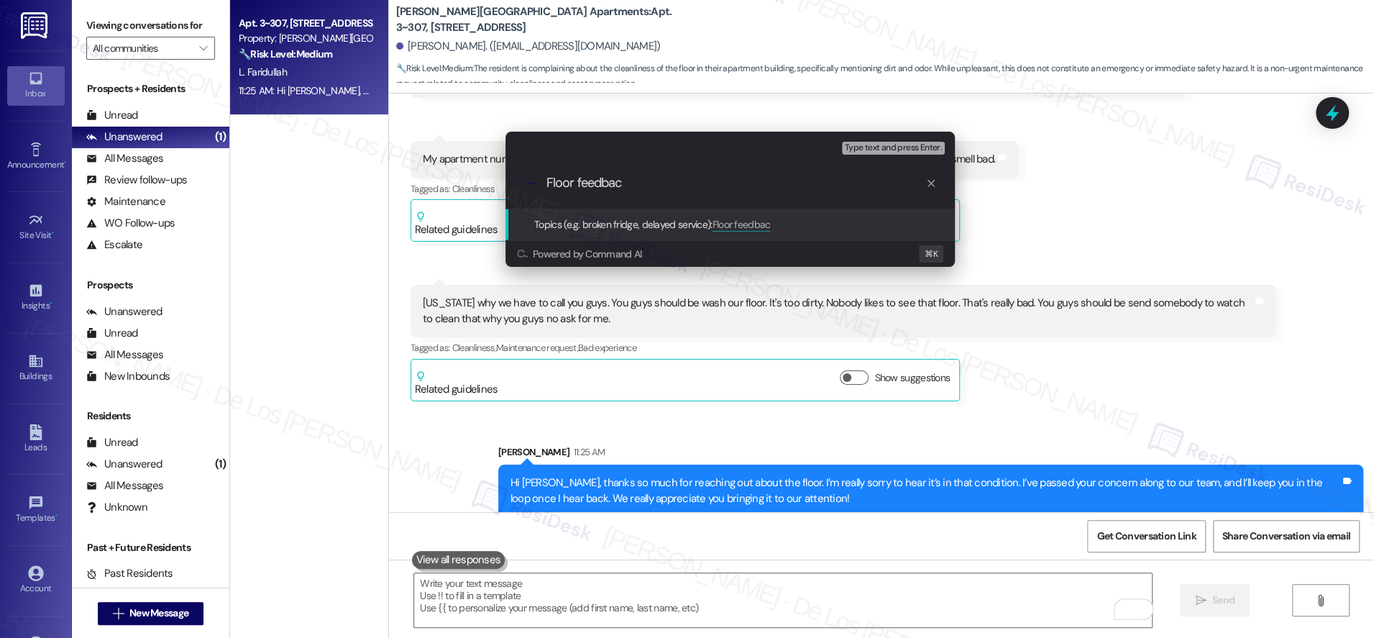
type input "Floor feedback"
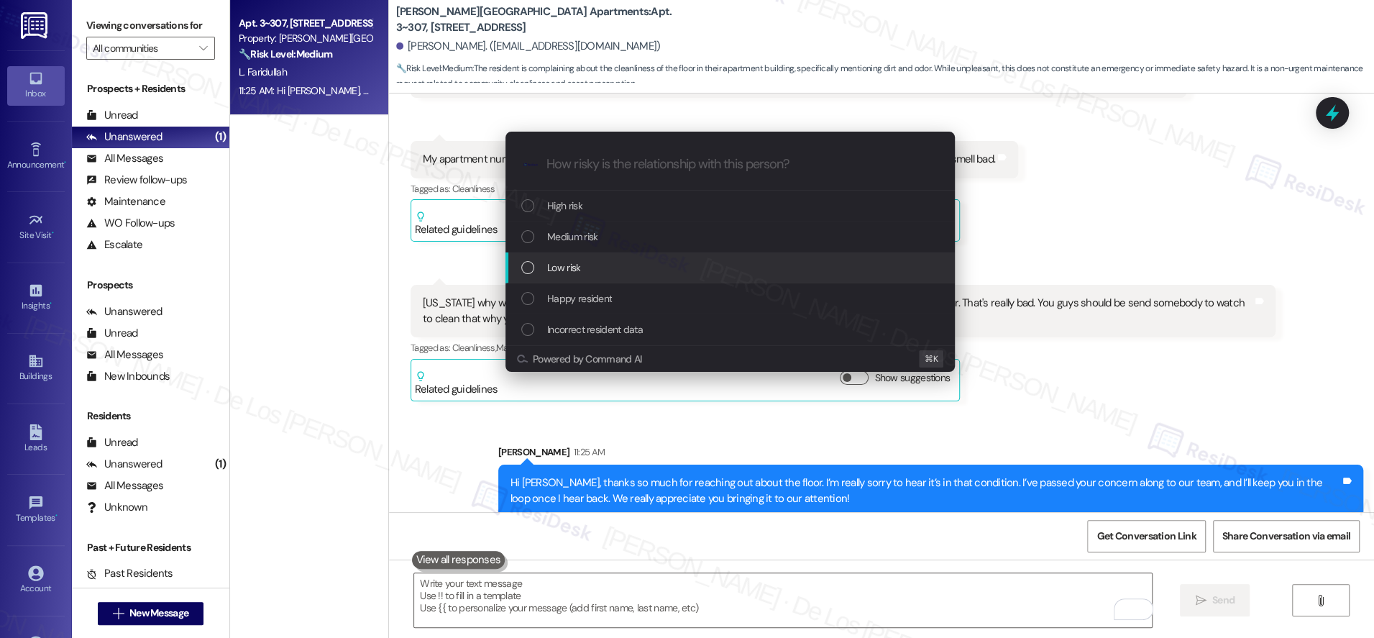
click at [589, 268] on div "Low risk" at bounding box center [731, 268] width 421 height 16
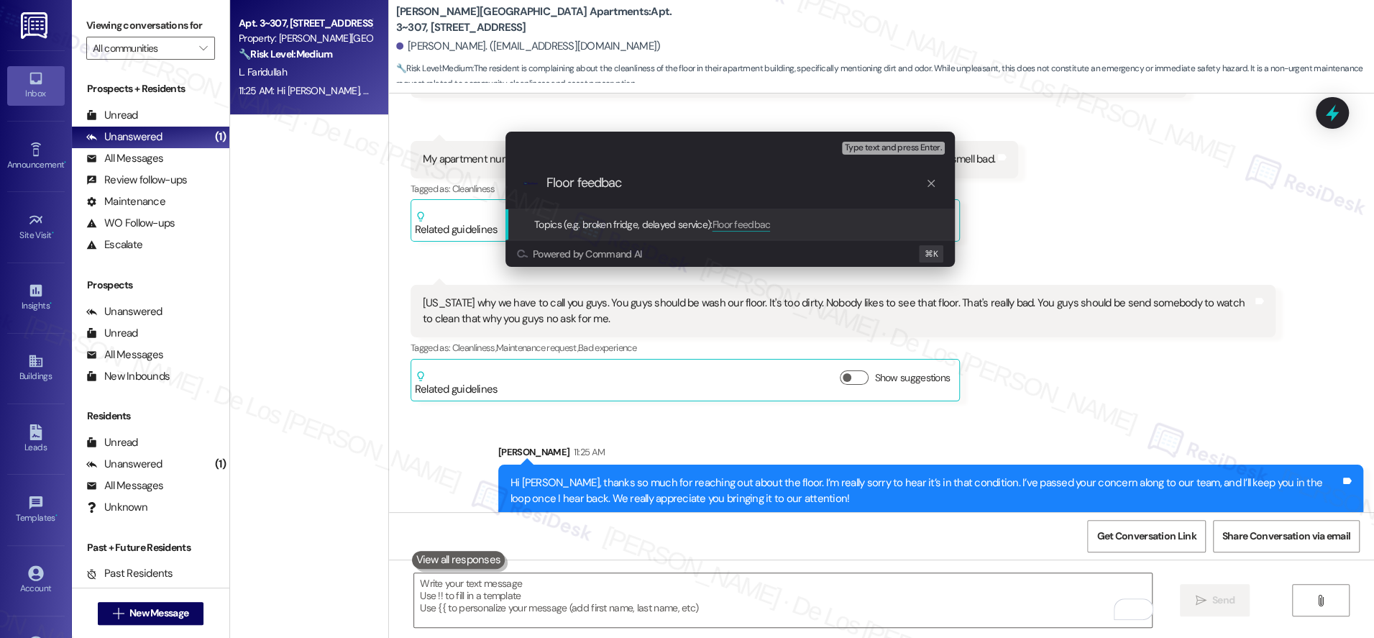
type input "Floor feedback"
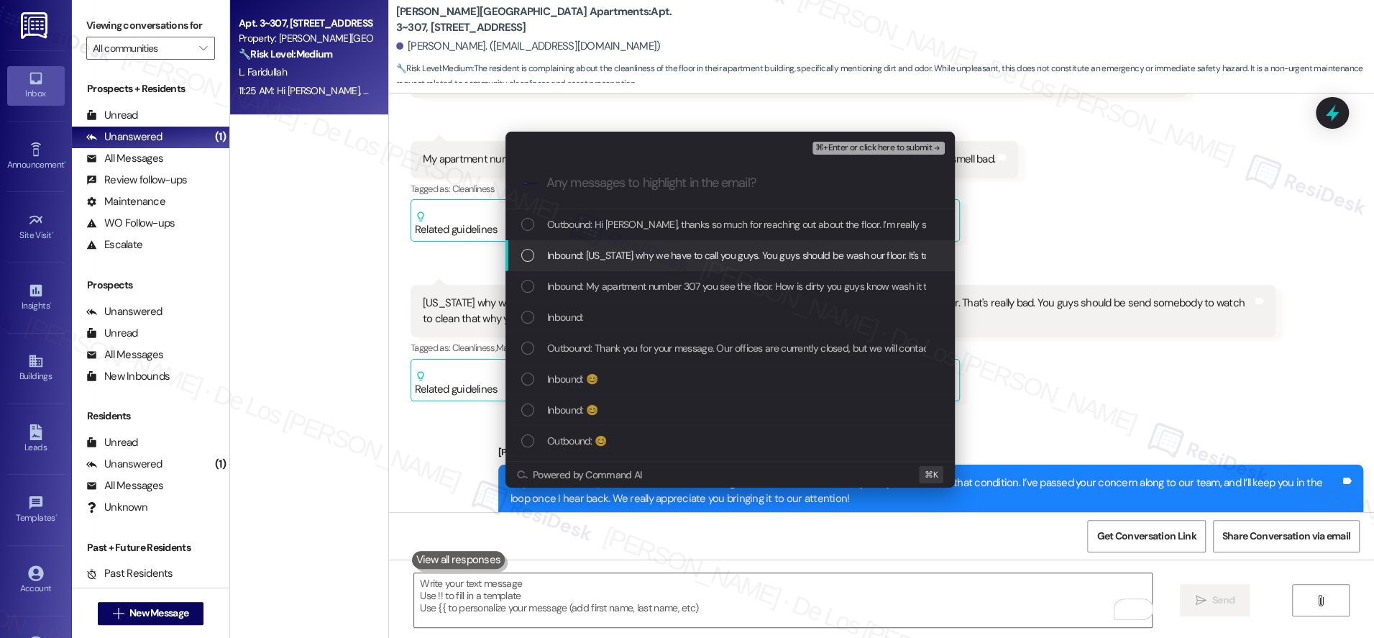
click at [646, 260] on span "Inbound: Minnesota why we have to call you guys. You guys should be wash our fl…" at bounding box center [1036, 255] width 978 height 16
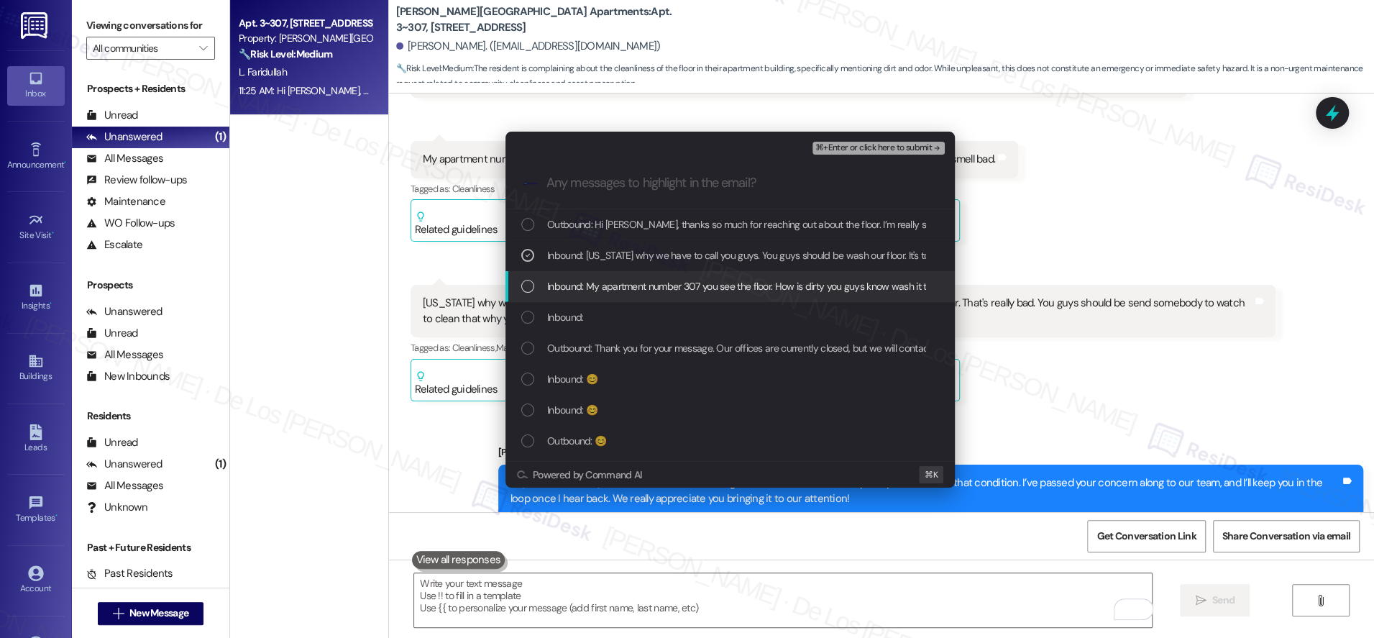
click at [643, 286] on span "Inbound: My apartment number 307 you see the floor. How is dirty you guys know …" at bounding box center [831, 286] width 568 height 16
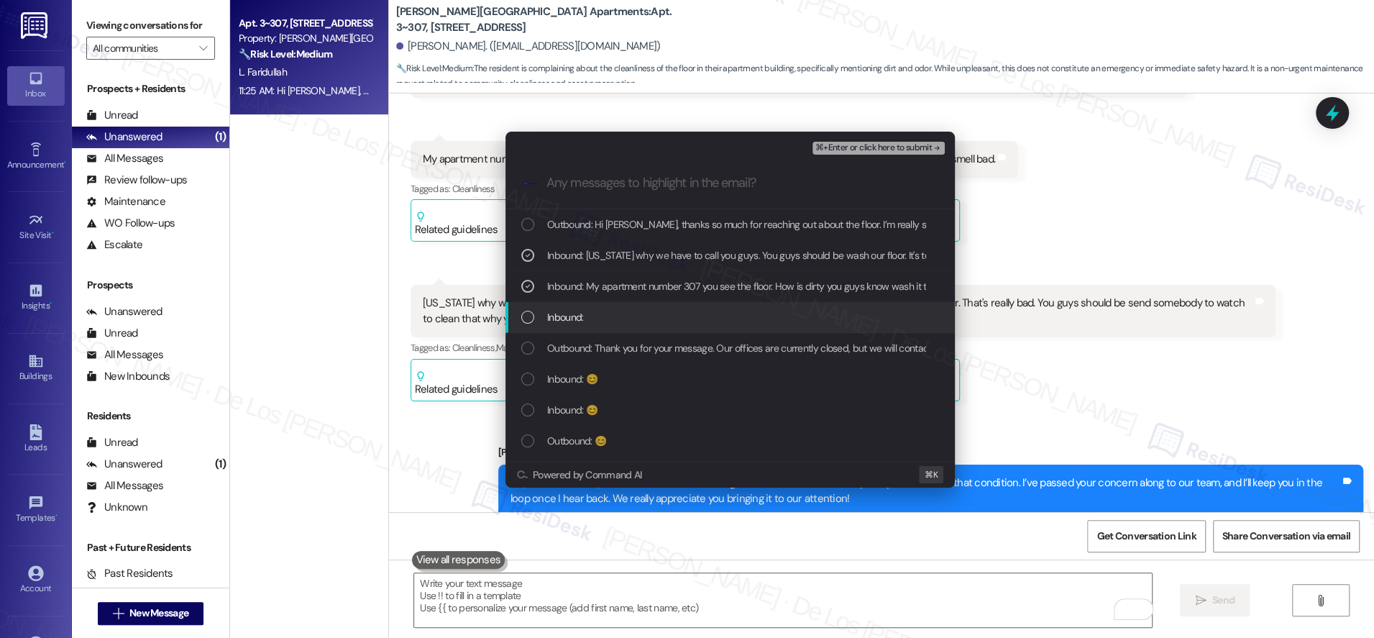
click at [630, 309] on div "Inbound:" at bounding box center [731, 317] width 421 height 16
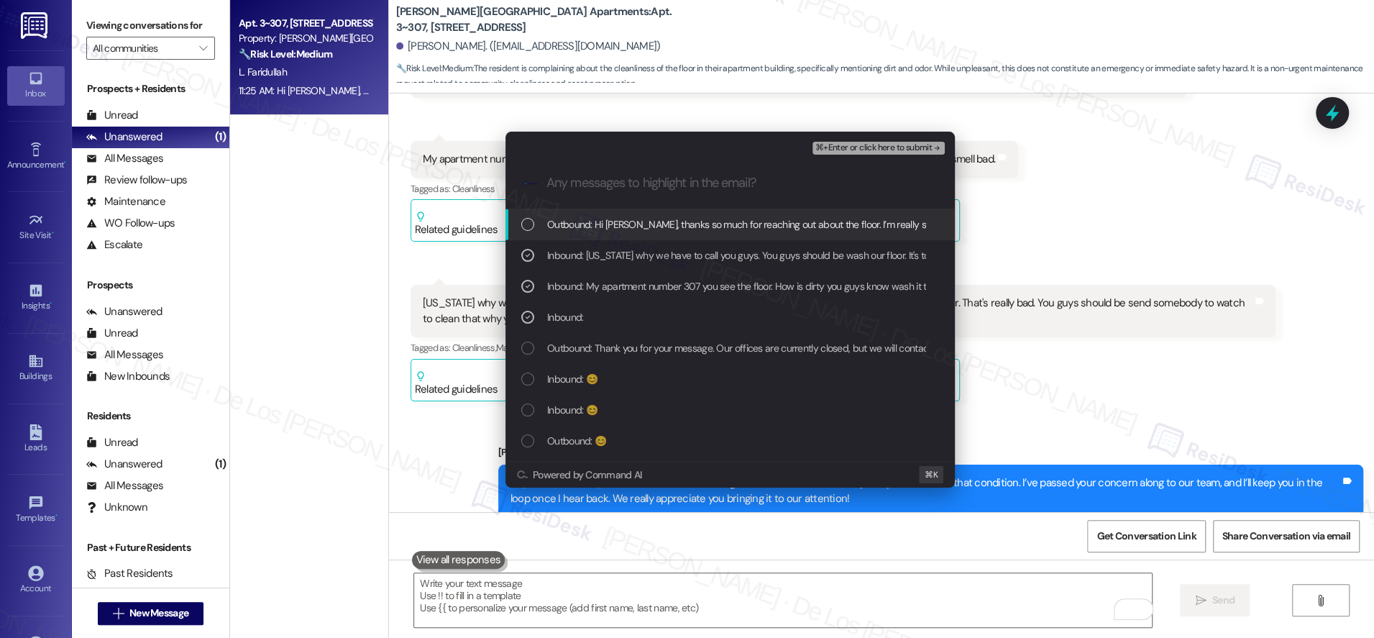
click at [834, 152] on span "⌘+Enter or click here to submit" at bounding box center [873, 148] width 116 height 10
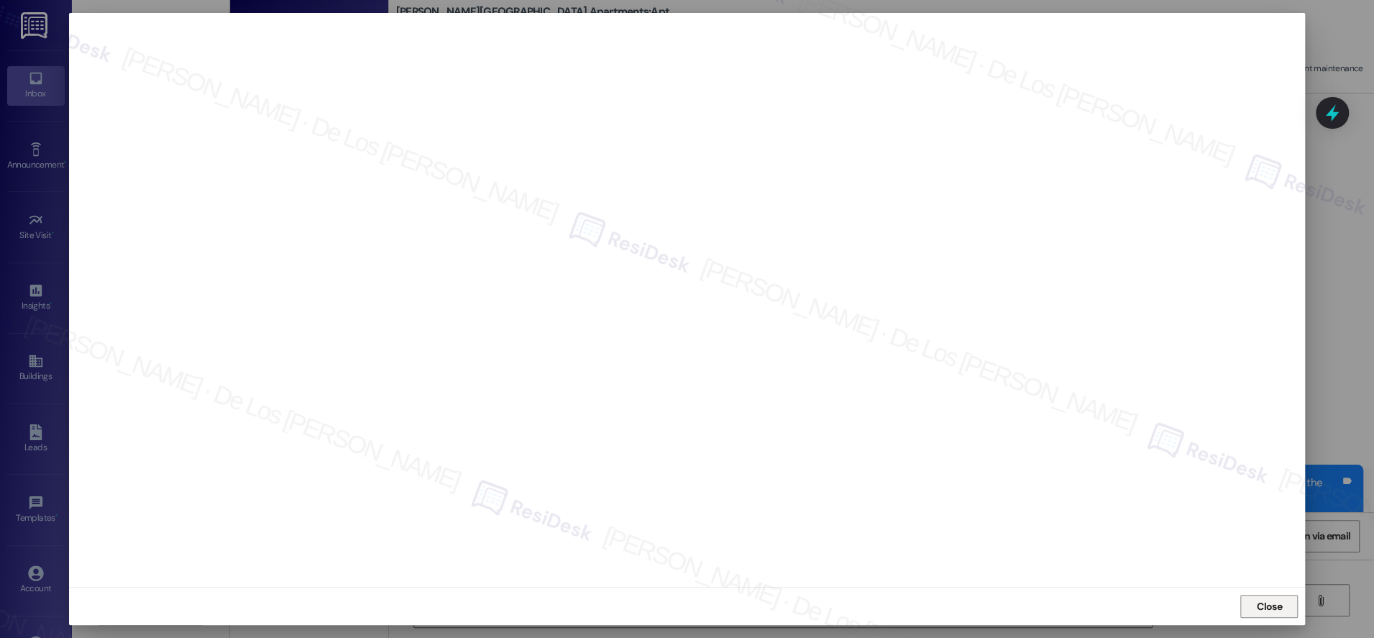
click at [1254, 604] on span "Close" at bounding box center [1269, 606] width 31 height 15
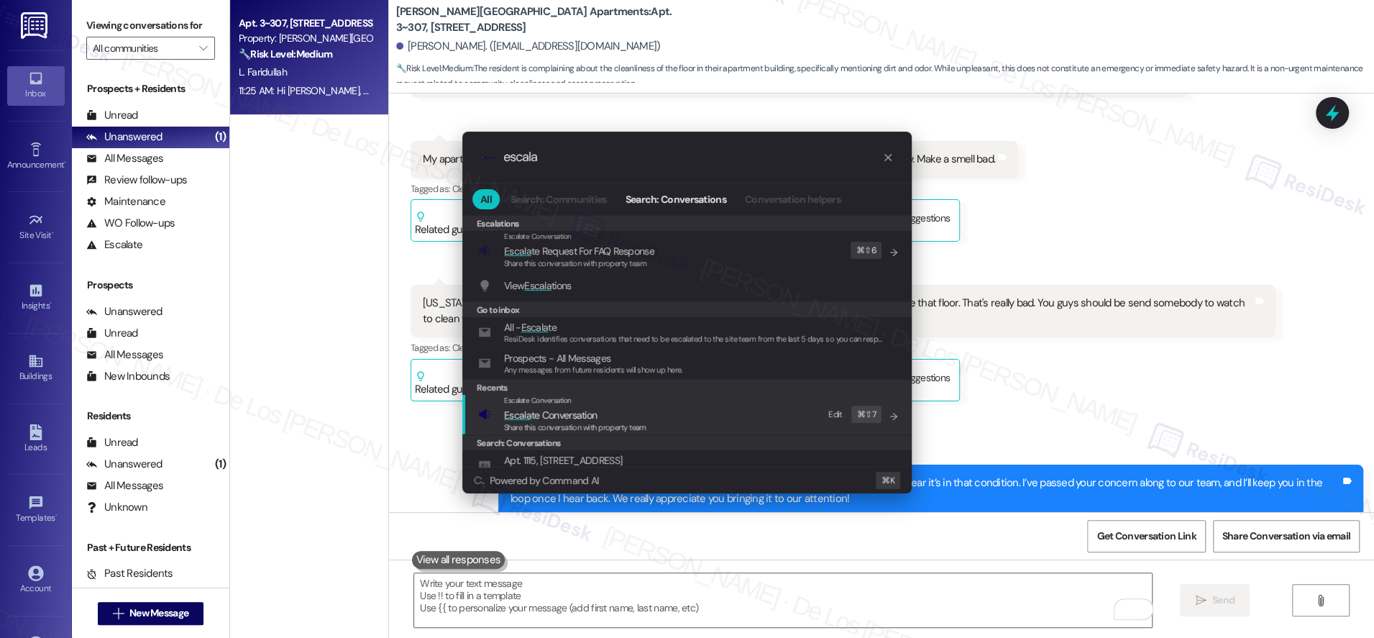
type input "escala"
drag, startPoint x: 617, startPoint y: 418, endPoint x: 625, endPoint y: 406, distance: 14.0
click at [616, 418] on span "Escala te Conversation" at bounding box center [575, 415] width 142 height 16
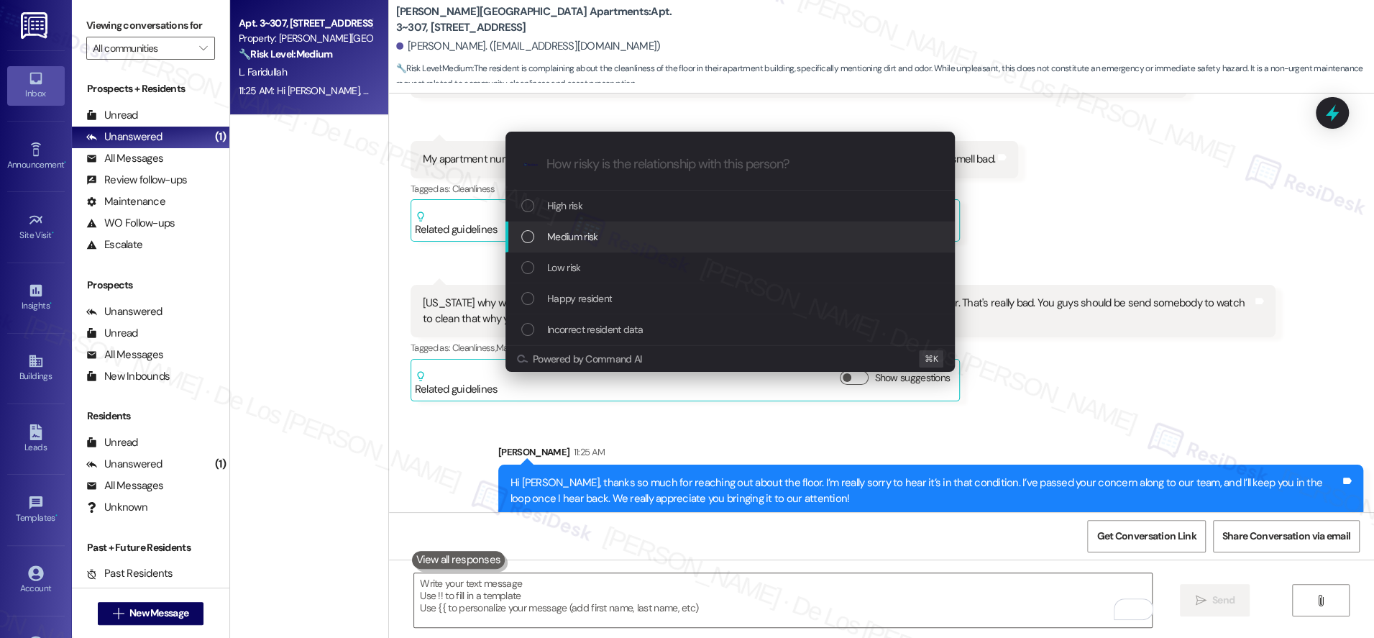
click at [607, 238] on div "Medium risk" at bounding box center [731, 237] width 421 height 16
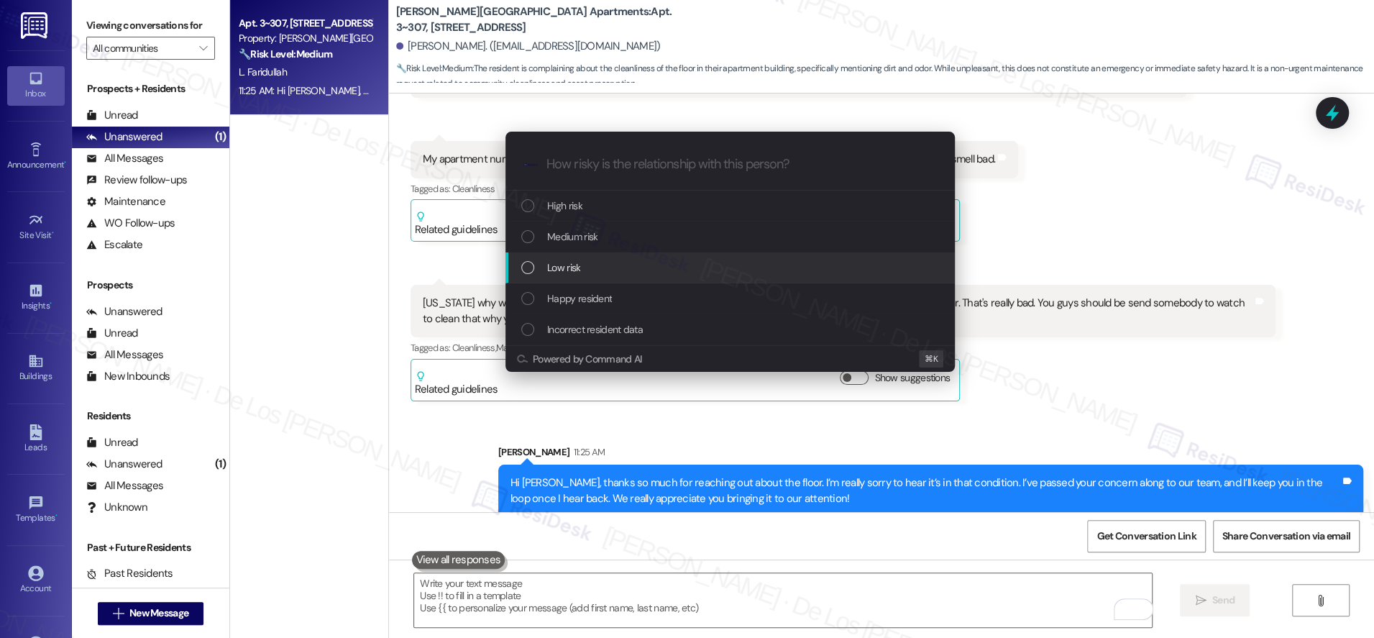
click at [587, 273] on div "Low risk" at bounding box center [731, 268] width 421 height 16
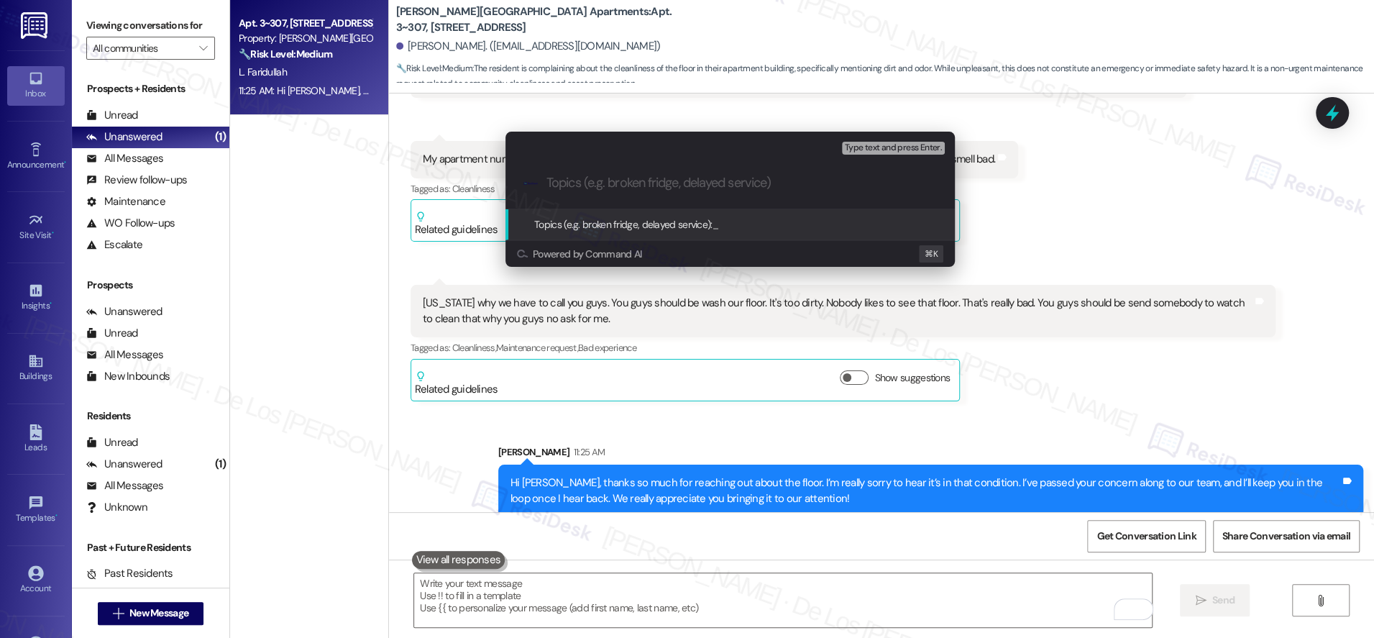
paste input "Floor feedback"
type input "Floor feedback"
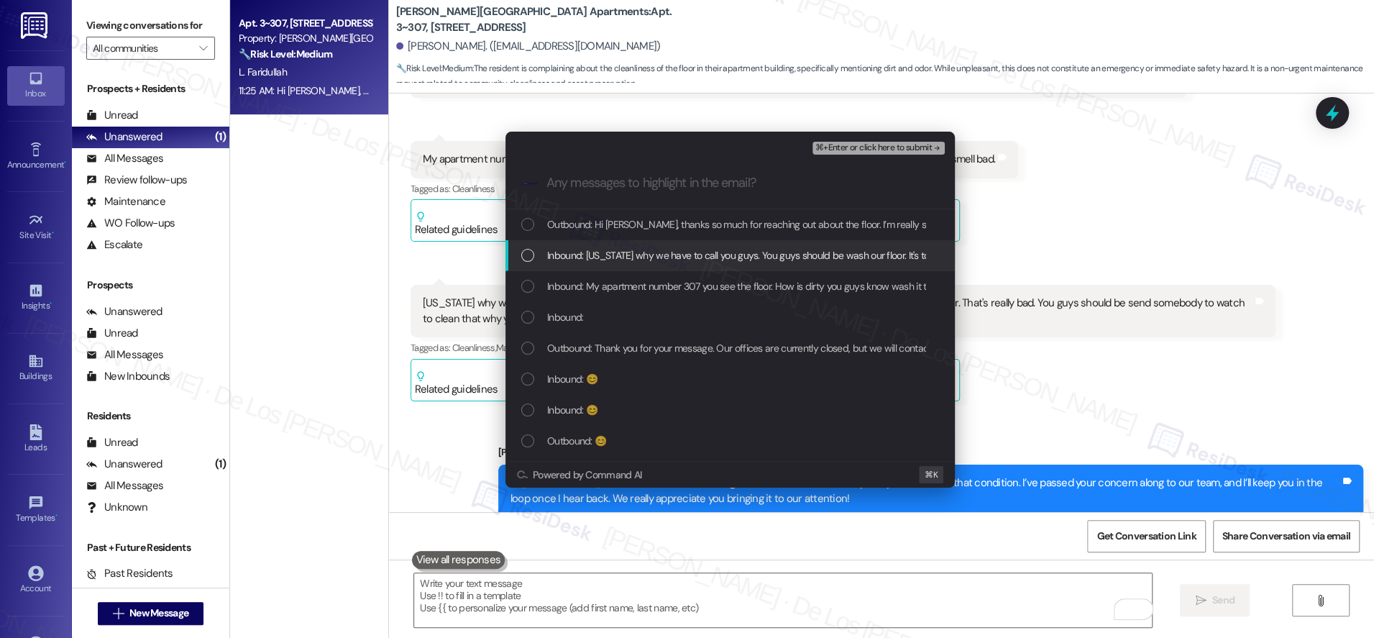
drag, startPoint x: 596, startPoint y: 267, endPoint x: 598, endPoint y: 280, distance: 13.8
click at [597, 267] on div "Inbound: Minnesota why we have to call you guys. You guys should be wash our fl…" at bounding box center [729, 255] width 449 height 31
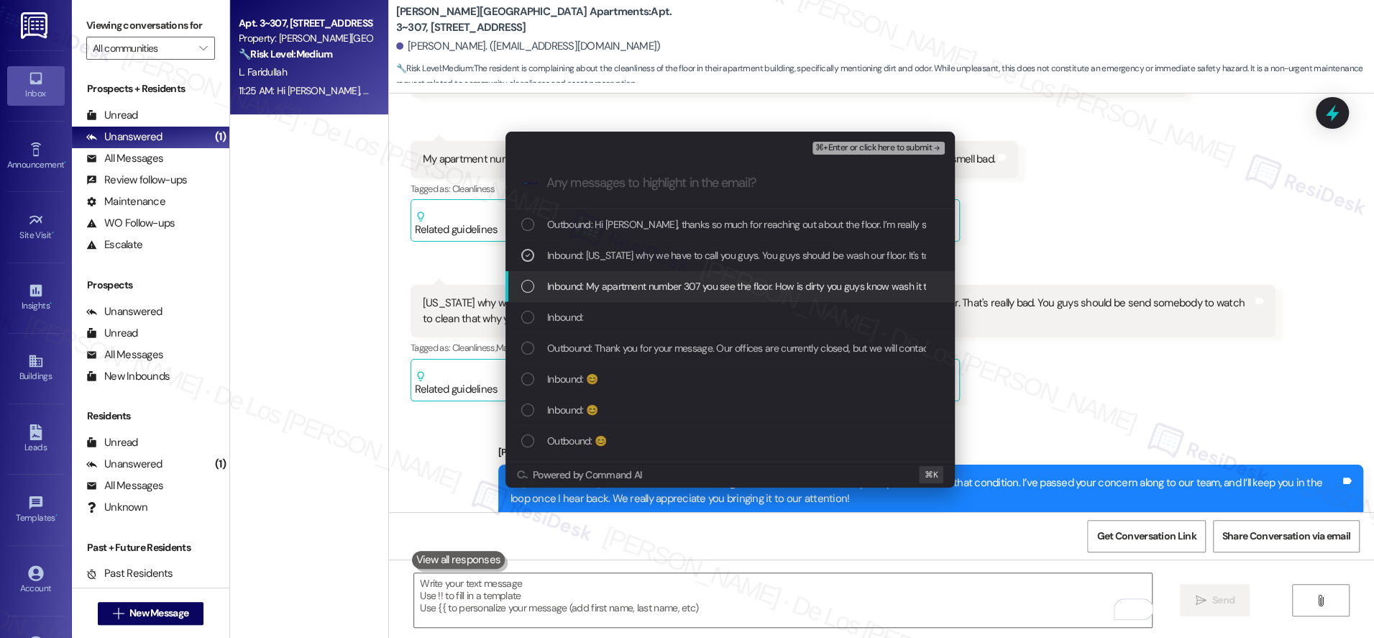
drag, startPoint x: 598, startPoint y: 284, endPoint x: 594, endPoint y: 303, distance: 19.9
click at [598, 284] on span "Inbound: My apartment number 307 you see the floor. How is dirty you guys know …" at bounding box center [831, 286] width 568 height 16
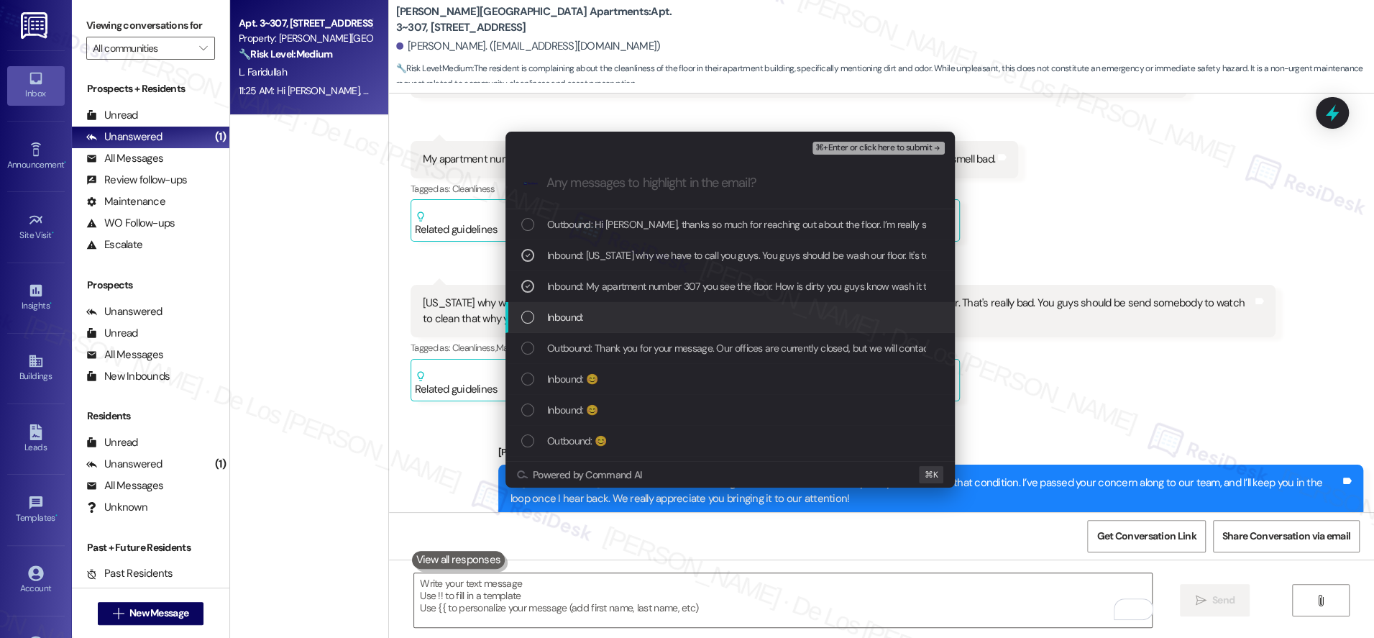
click at [592, 307] on div "Inbound:" at bounding box center [729, 317] width 449 height 31
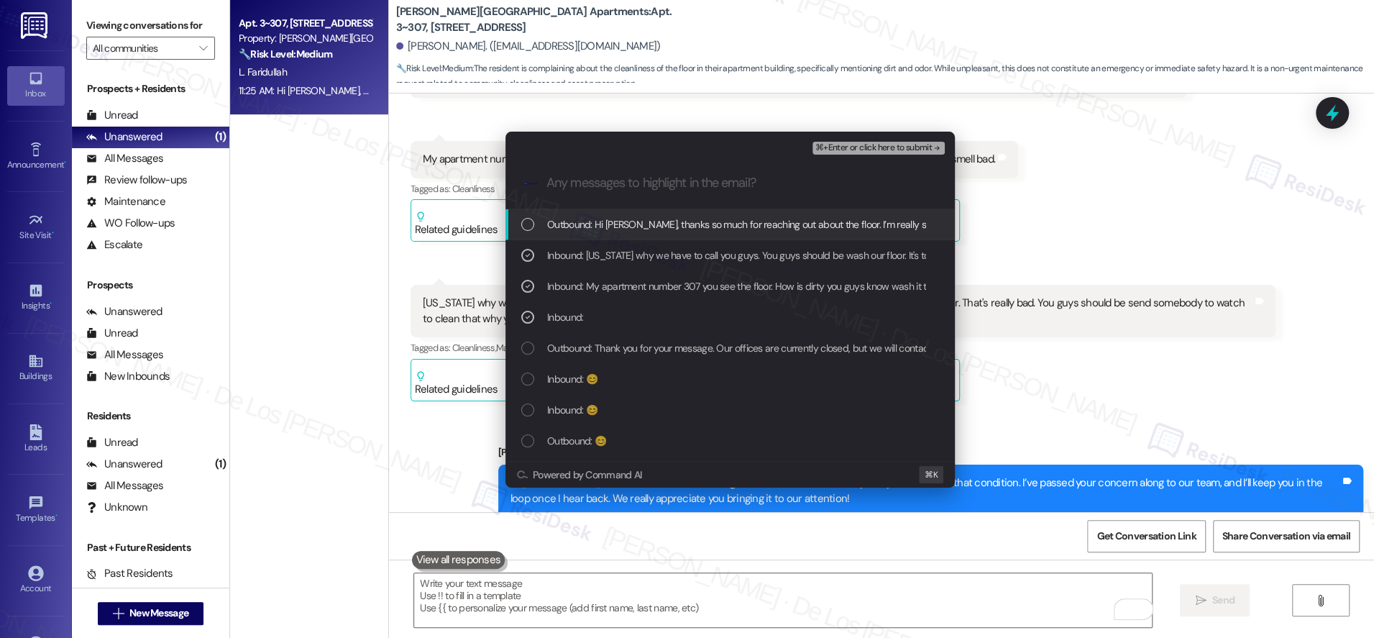
click at [925, 150] on span "⌘+Enter or click here to submit" at bounding box center [873, 148] width 116 height 10
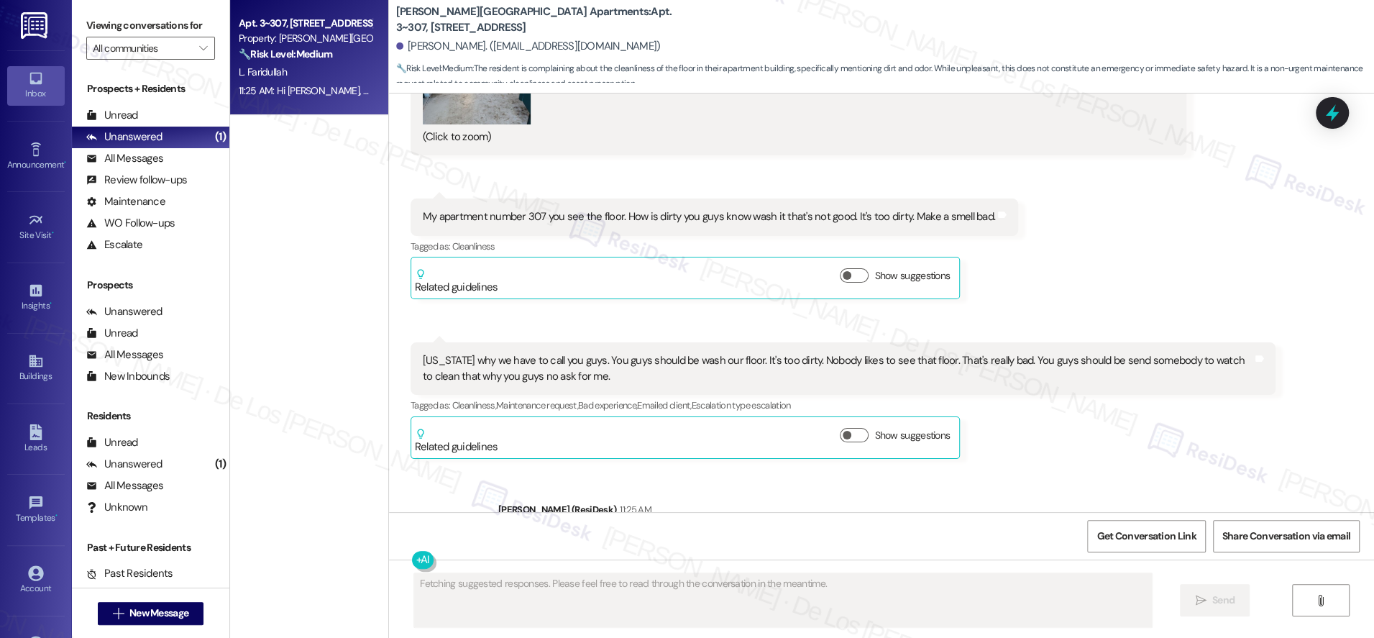
scroll to position [3454, 0]
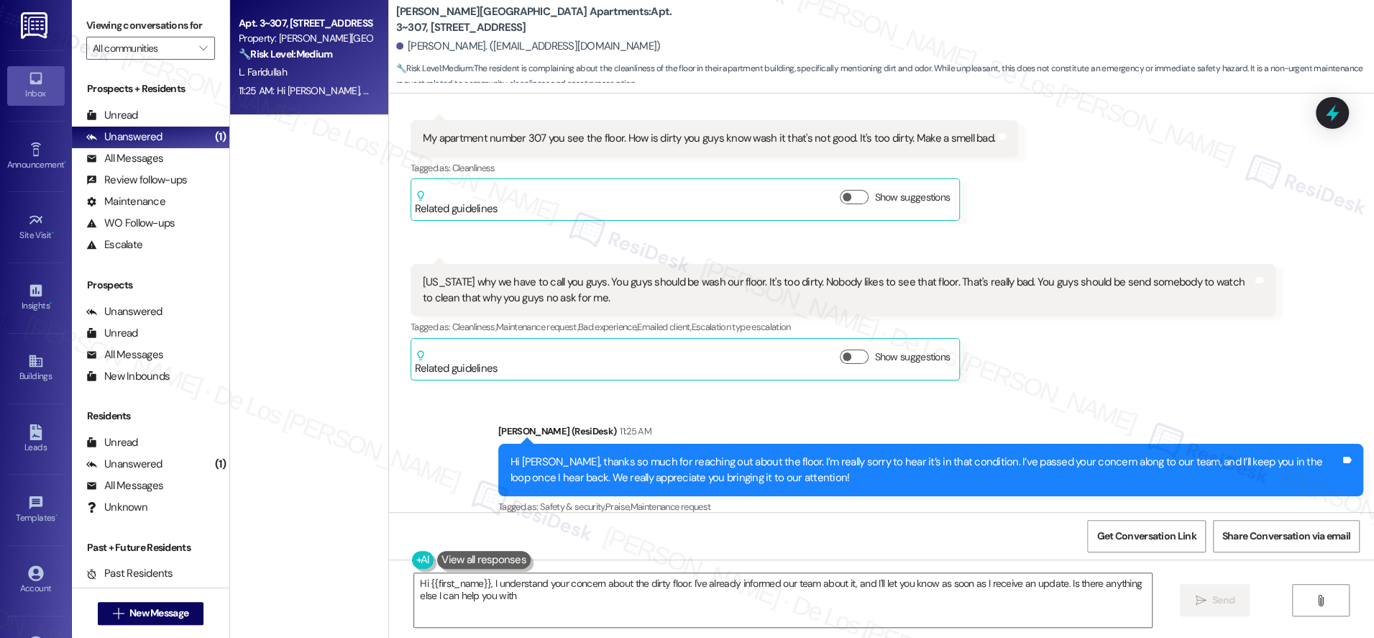
type textarea "Hi {{first_name}}, I understand your concern about the dirty floor. I've alread…"
click at [1327, 110] on icon at bounding box center [1332, 113] width 24 height 24
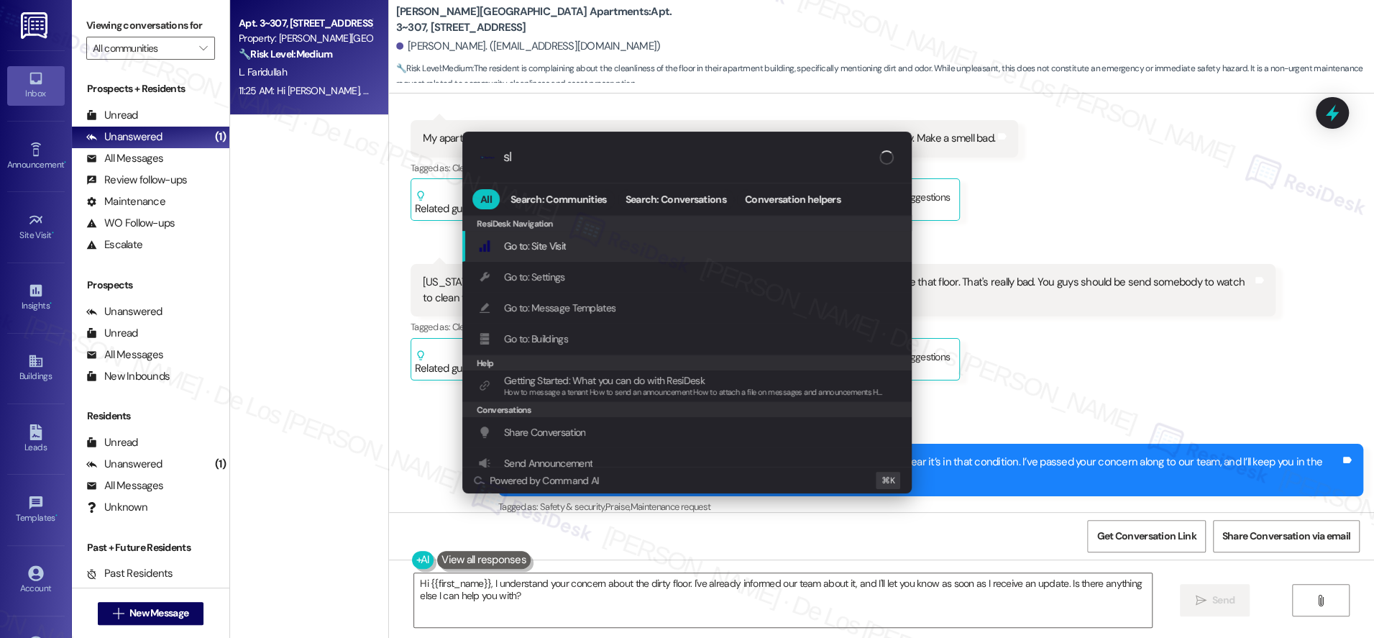
type input "sla"
